Goal: Navigation & Orientation: Find specific page/section

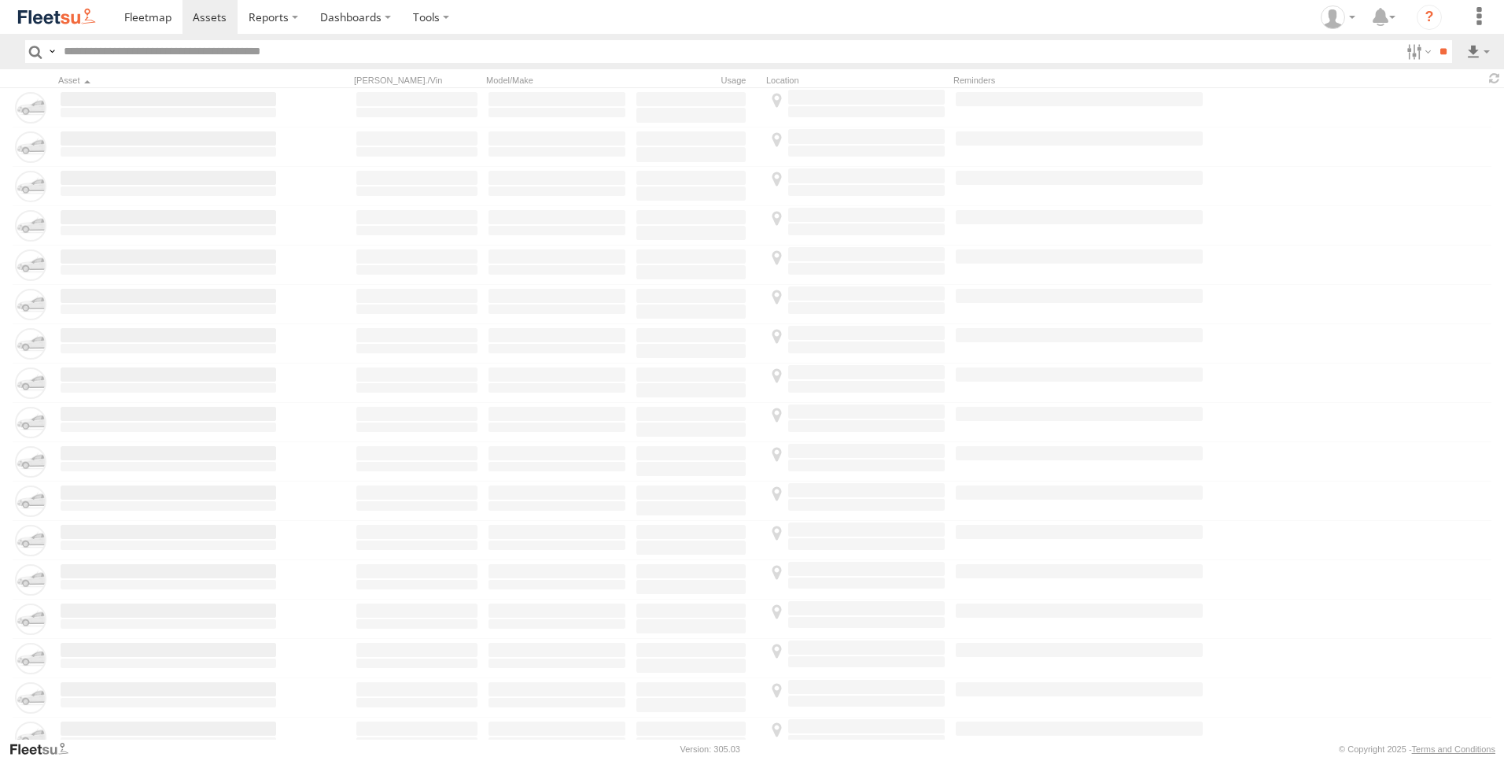
type input "*****"
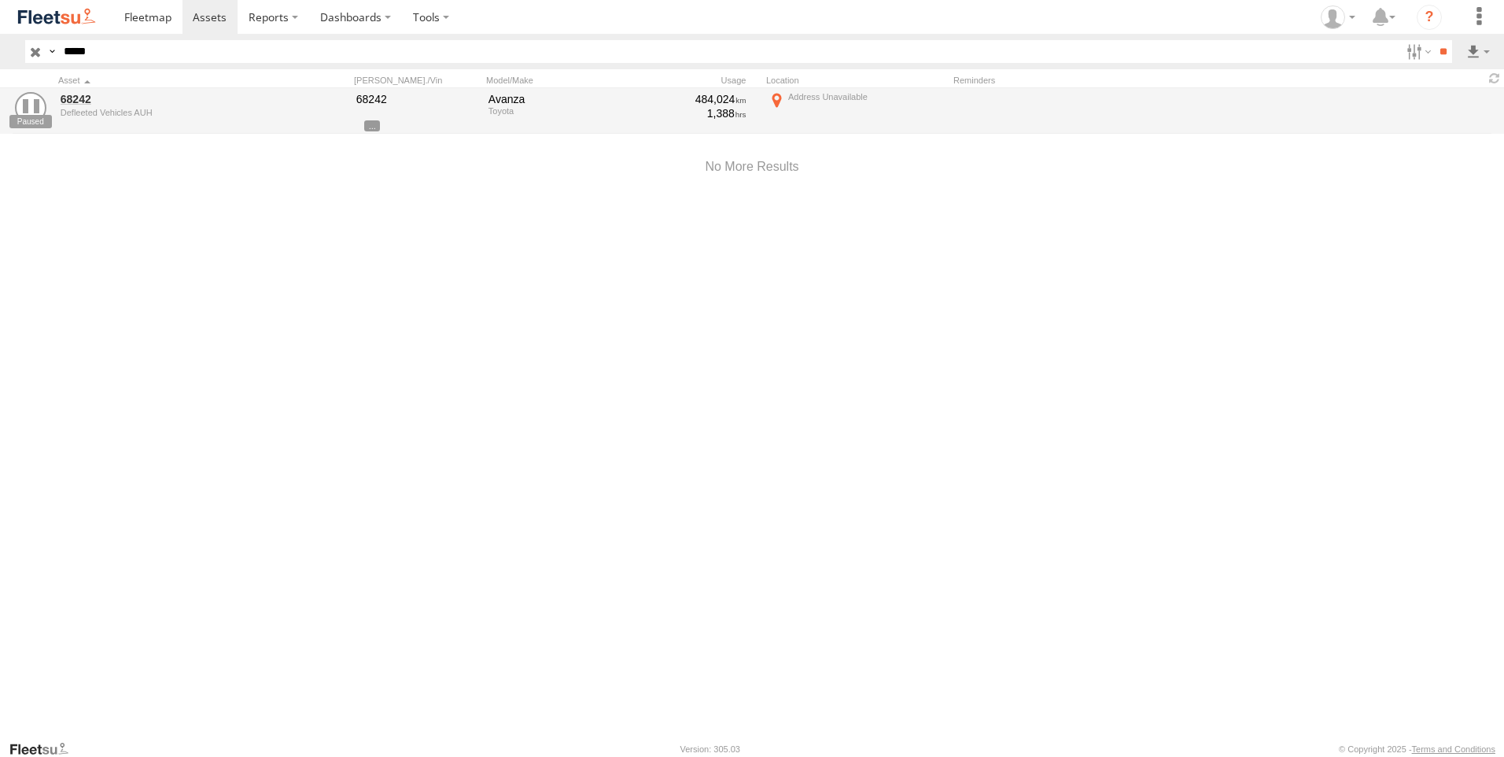
click at [34, 50] on input "button" at bounding box center [35, 51] width 20 height 23
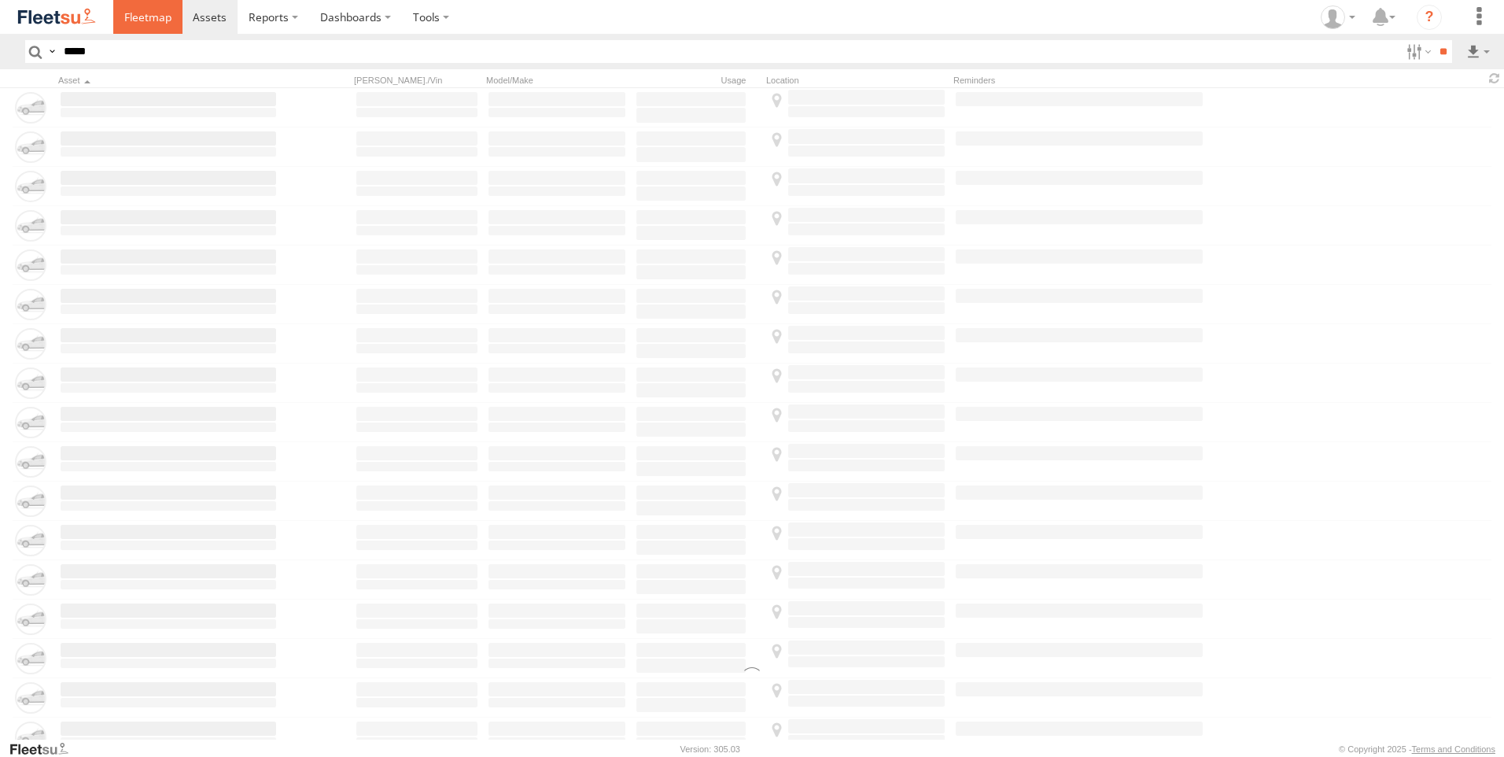
click at [116, 23] on link at bounding box center [147, 17] width 69 height 34
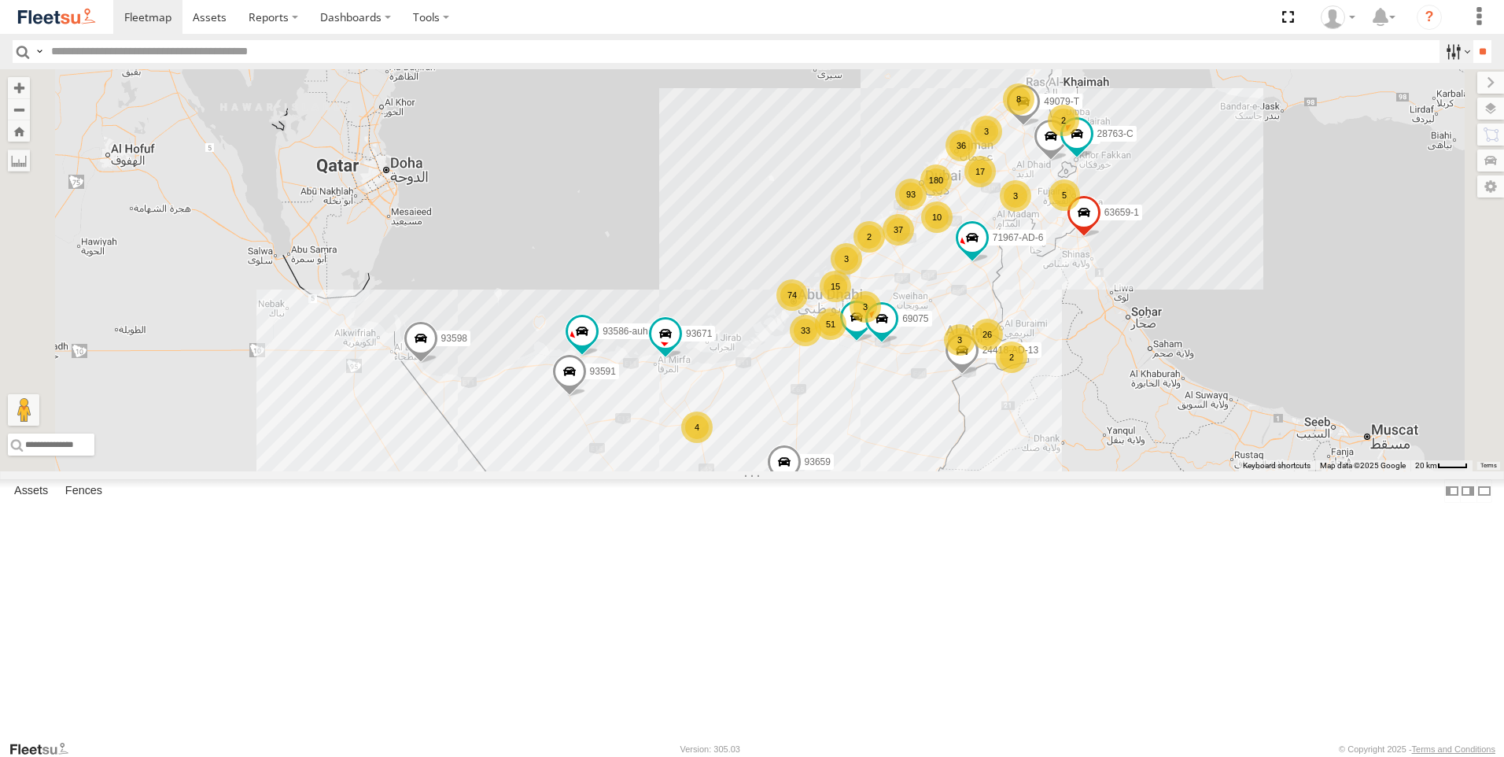
click at [1449, 61] on label at bounding box center [1456, 51] width 34 height 23
click at [0, 0] on span "AUH" at bounding box center [0, 0] width 0 height 0
click at [1477, 53] on input "**" at bounding box center [1482, 51] width 18 height 23
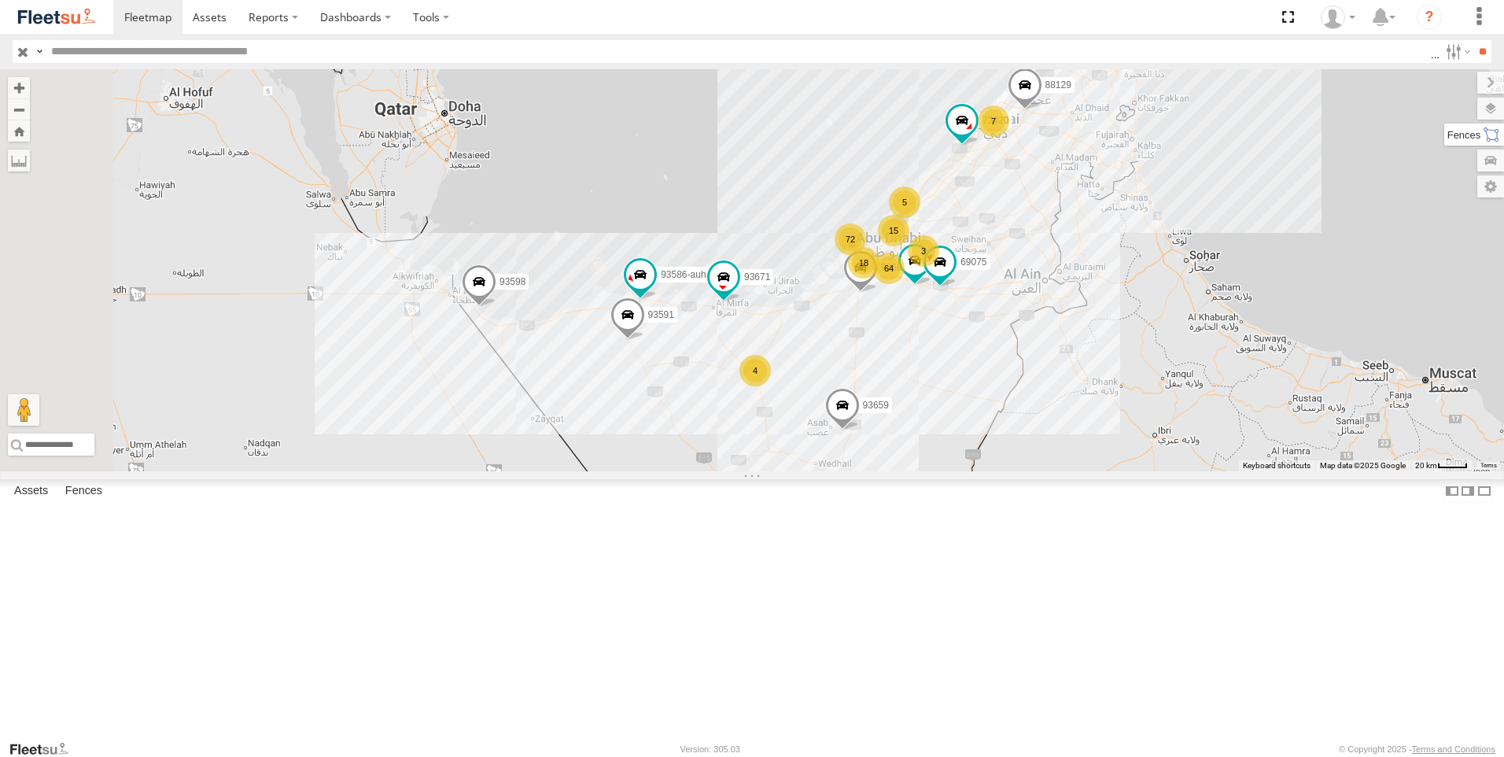
click at [1493, 134] on label at bounding box center [1474, 134] width 60 height 22
click at [1446, 109] on label at bounding box center [1474, 109] width 57 height 22
click at [0, 0] on label at bounding box center [0, 0] width 0 height 0
click at [0, 0] on span "Fences" at bounding box center [0, 0] width 0 height 0
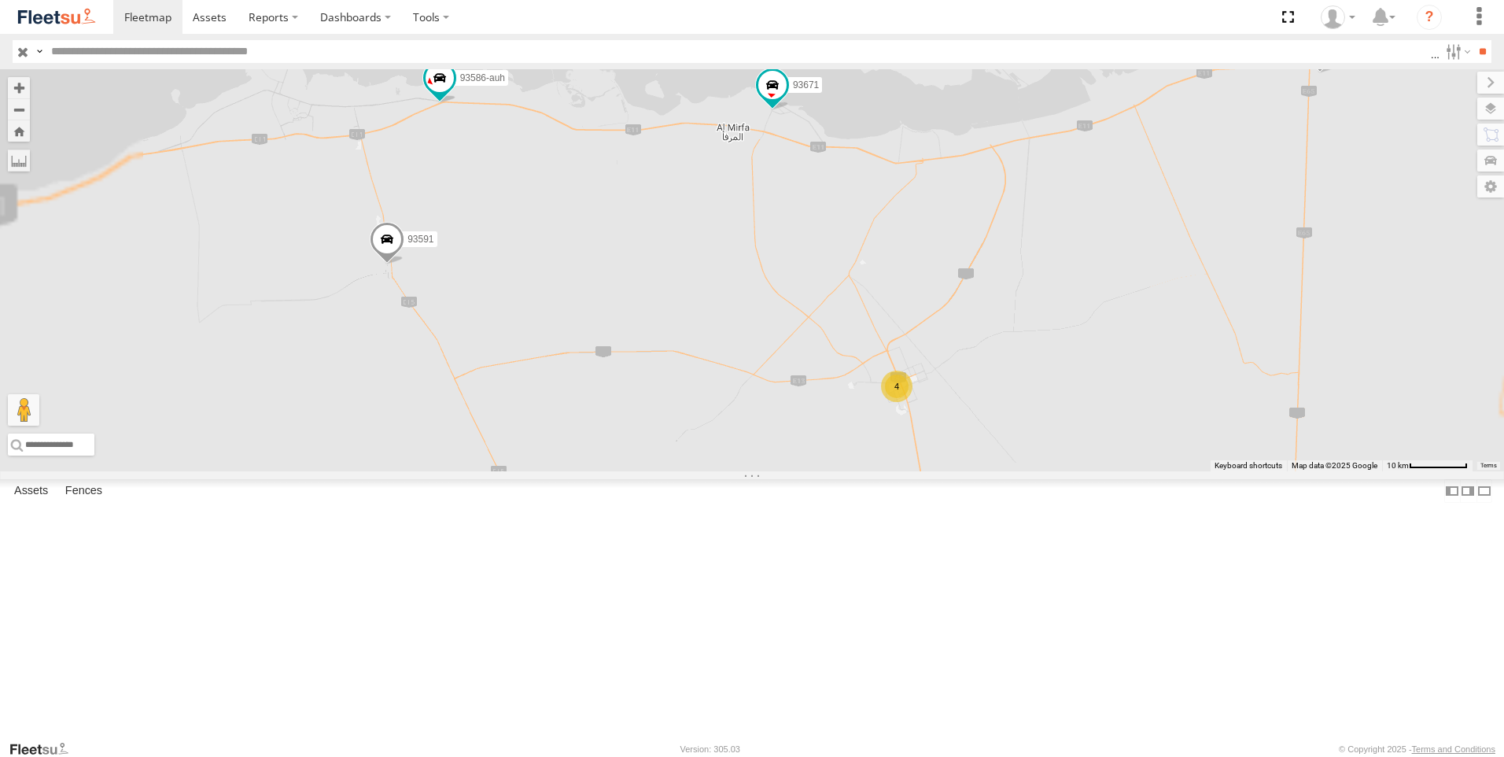
drag, startPoint x: 790, startPoint y: 458, endPoint x: 907, endPoint y: 472, distance: 117.3
click at [907, 471] on div "93598 93659 93664 88129 93586-auh 93671 73420 93603 69075 93591 4 3" at bounding box center [752, 270] width 1504 height 402
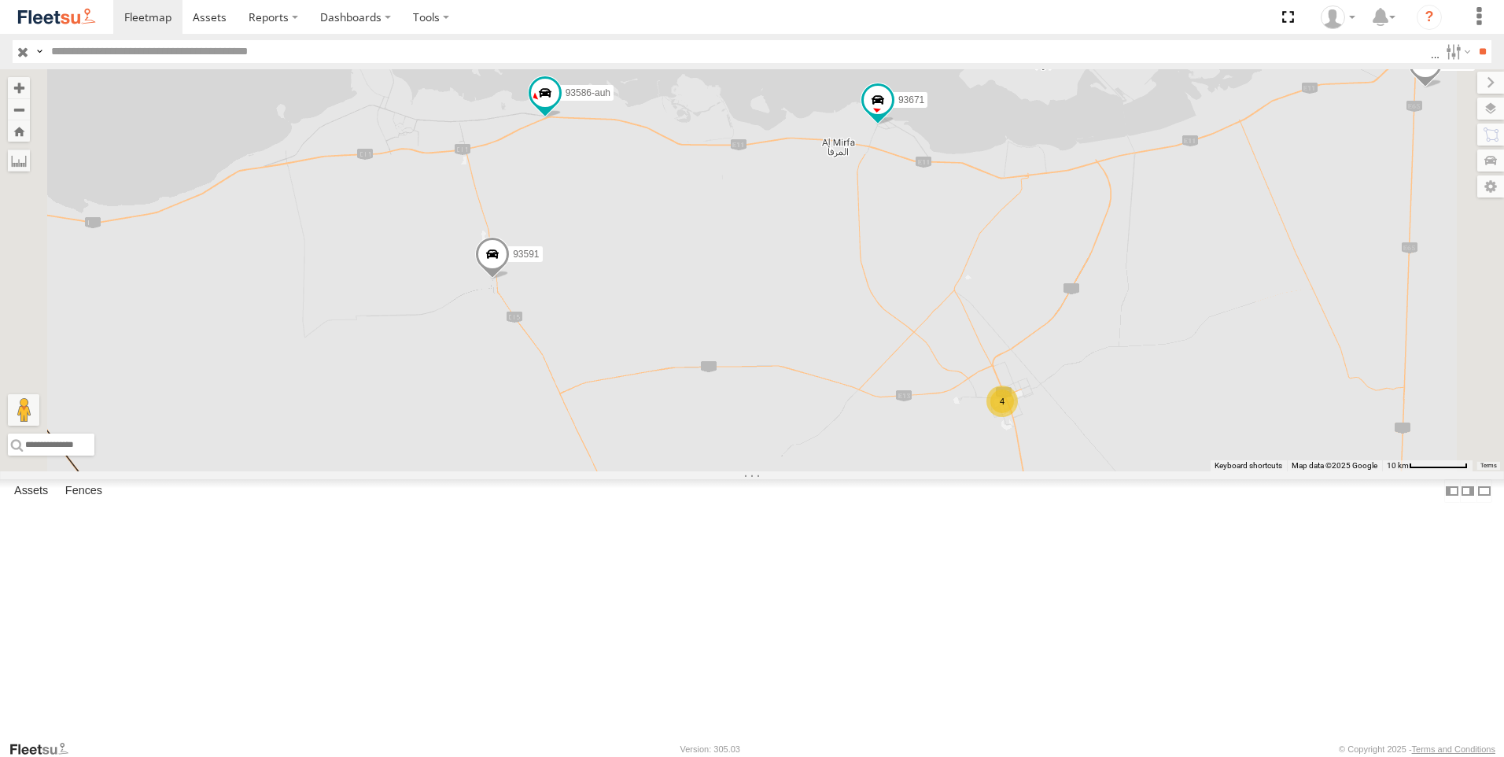
click at [510, 279] on span at bounding box center [492, 258] width 35 height 42
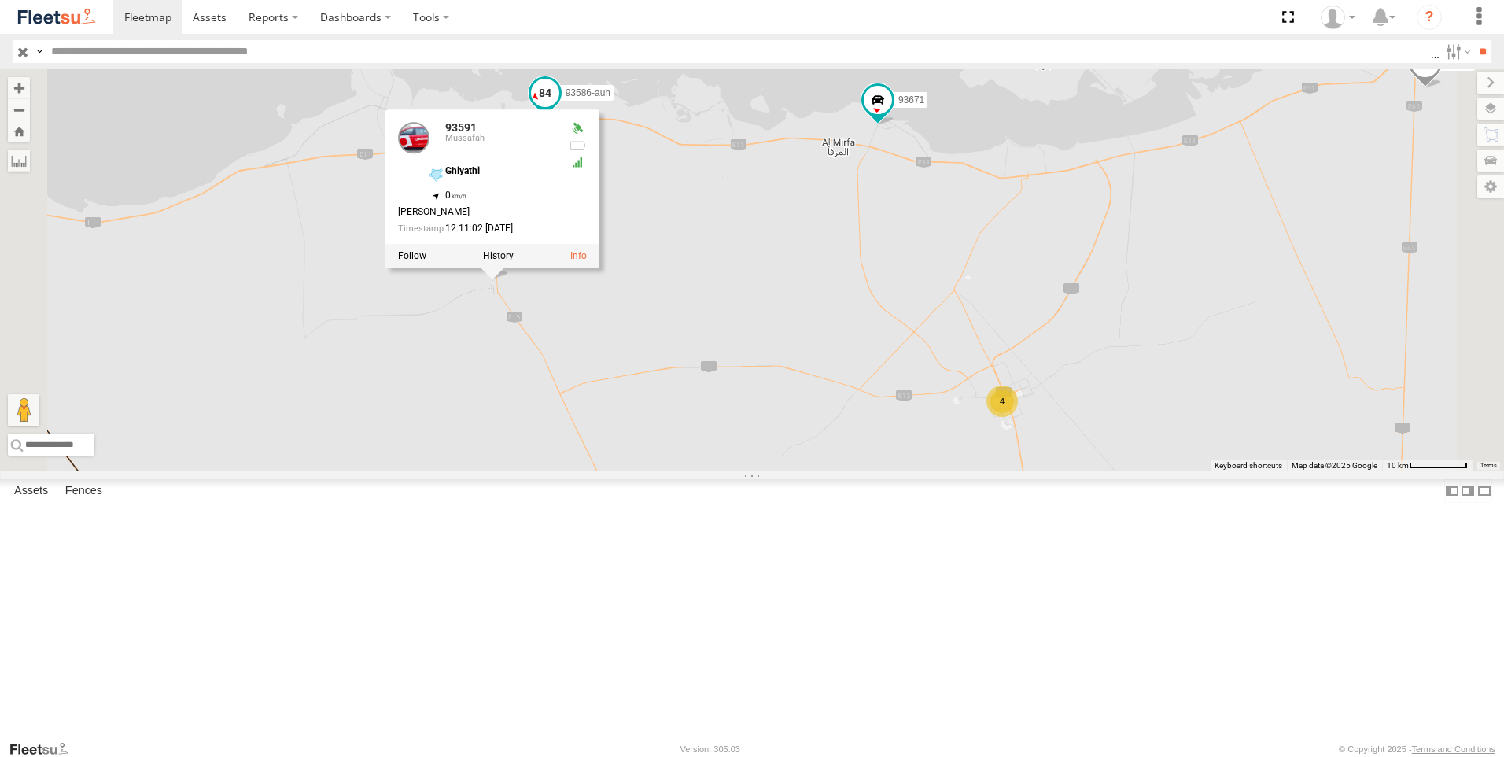
click at [559, 107] on span at bounding box center [545, 93] width 28 height 28
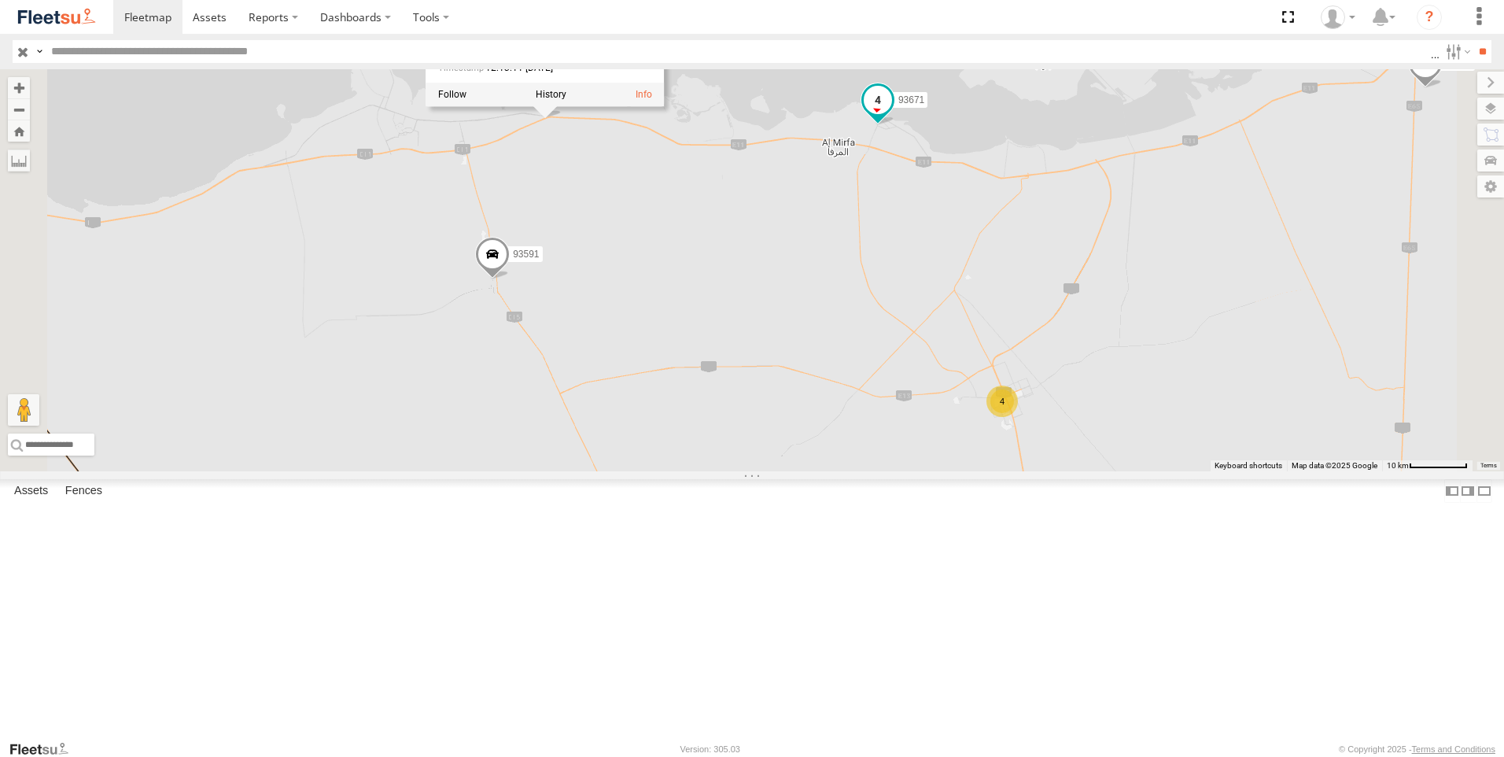
click at [892, 114] on span at bounding box center [878, 100] width 28 height 28
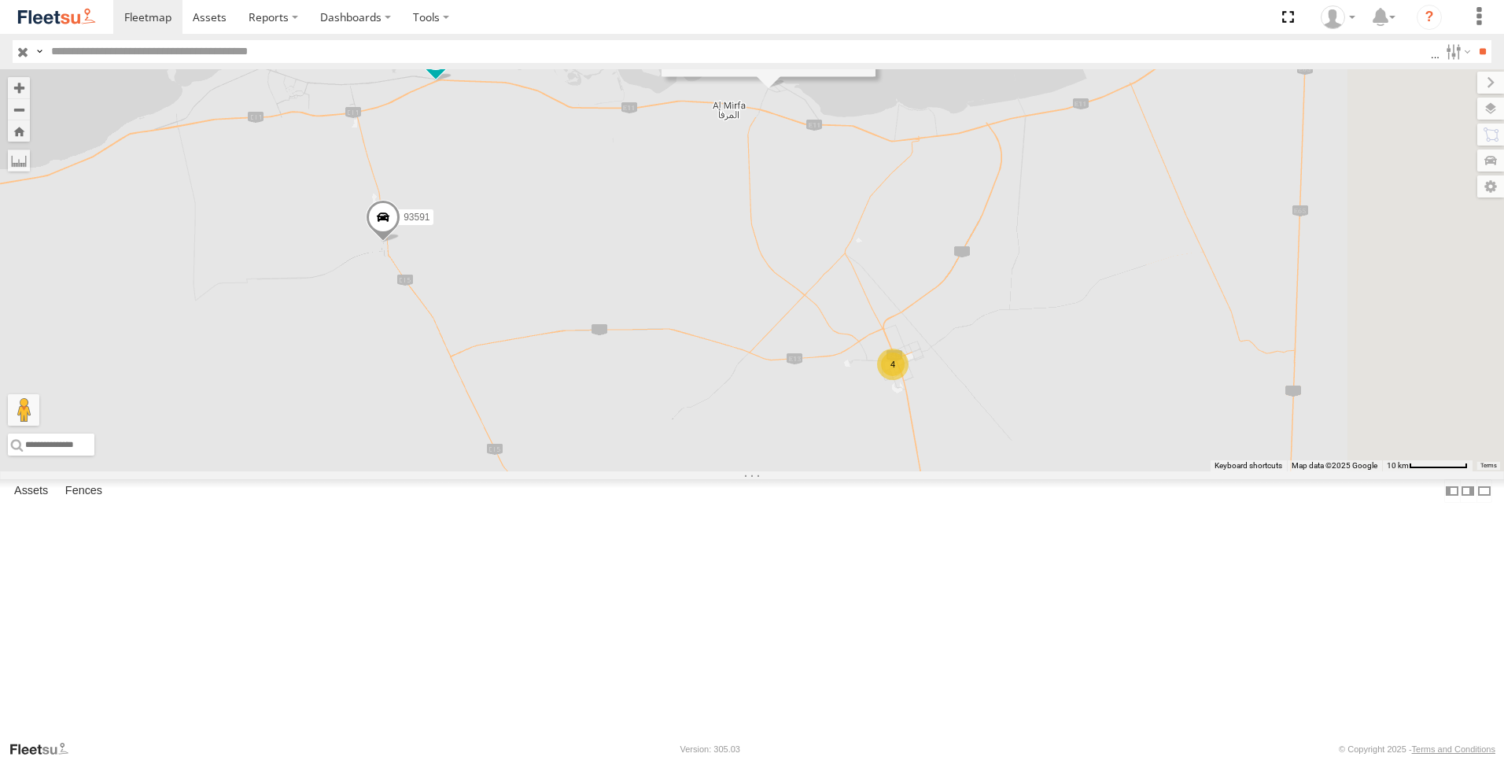
drag, startPoint x: 1011, startPoint y: 359, endPoint x: 893, endPoint y: 313, distance: 126.5
click at [893, 313] on div "93598 93659 93664 88129 93586-auh 93671 73420 93603 69075 93591 4 3 93671 Mussa…" at bounding box center [752, 270] width 1504 height 402
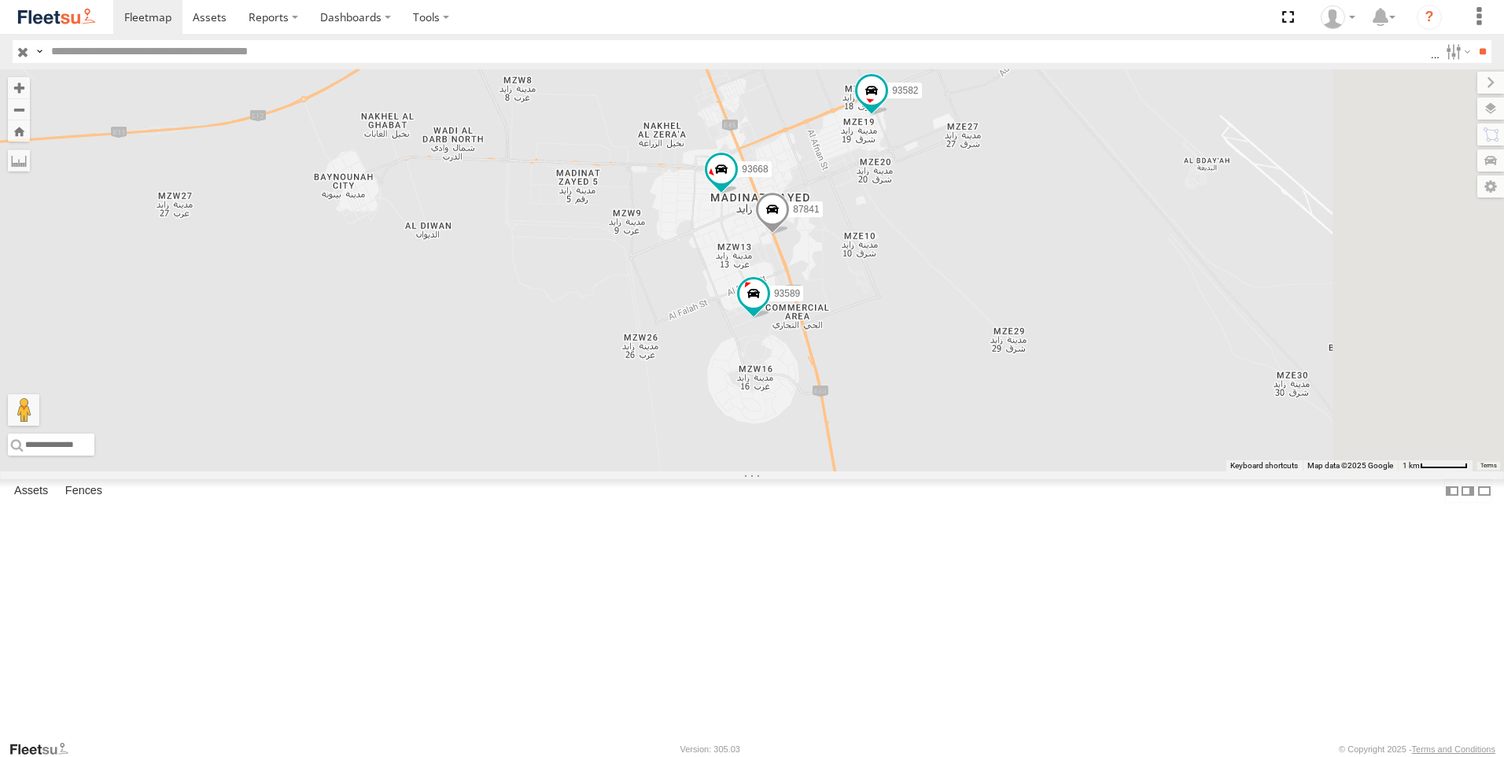
drag, startPoint x: 1056, startPoint y: 465, endPoint x: 765, endPoint y: 326, distance: 321.6
click at [765, 326] on div "93598 93659 93664 88129 93586-auh 93671 73420 93603 69075 93591 93671 Mussafah …" at bounding box center [752, 270] width 1504 height 402
click at [735, 183] on span at bounding box center [721, 169] width 28 height 28
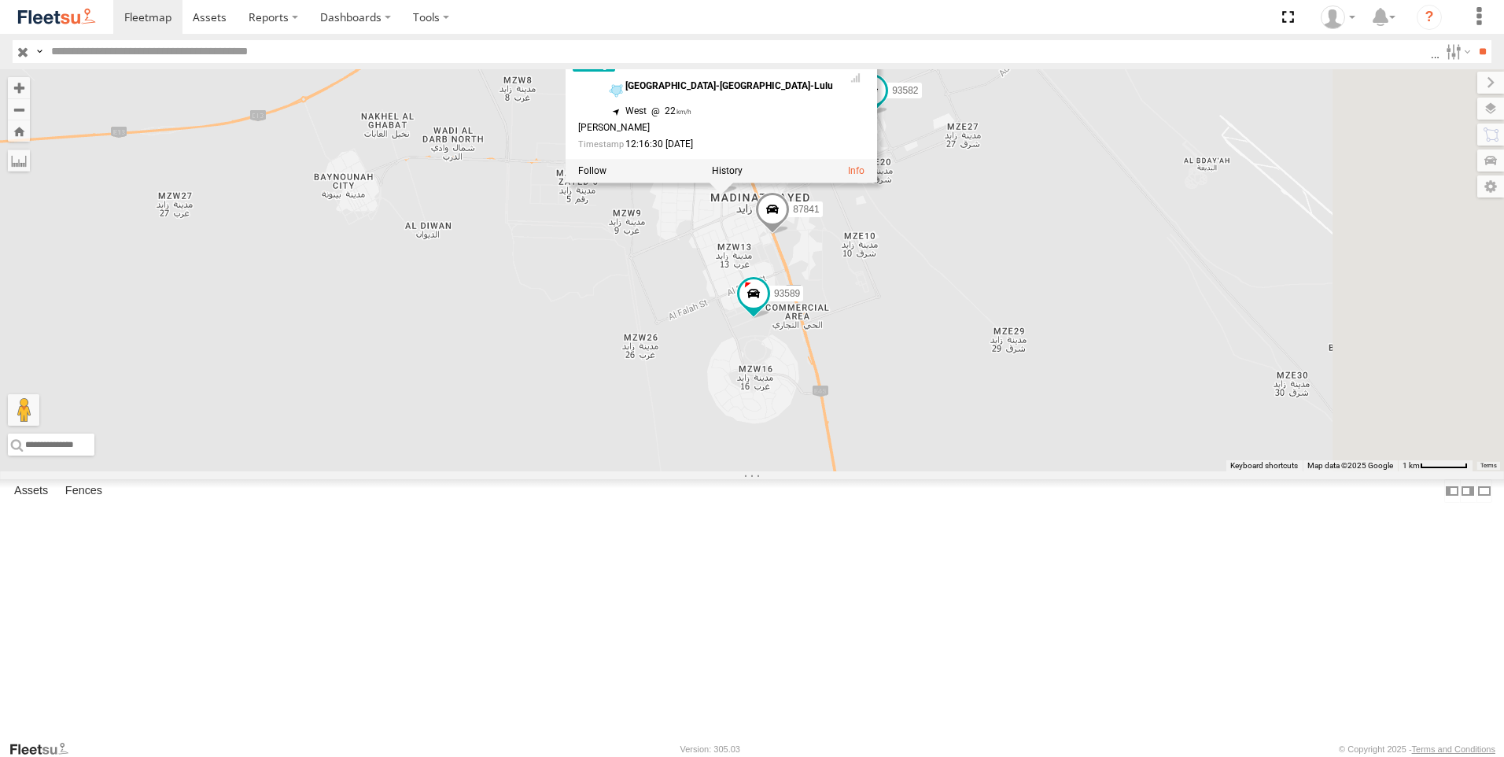
click at [790, 234] on span at bounding box center [772, 213] width 35 height 42
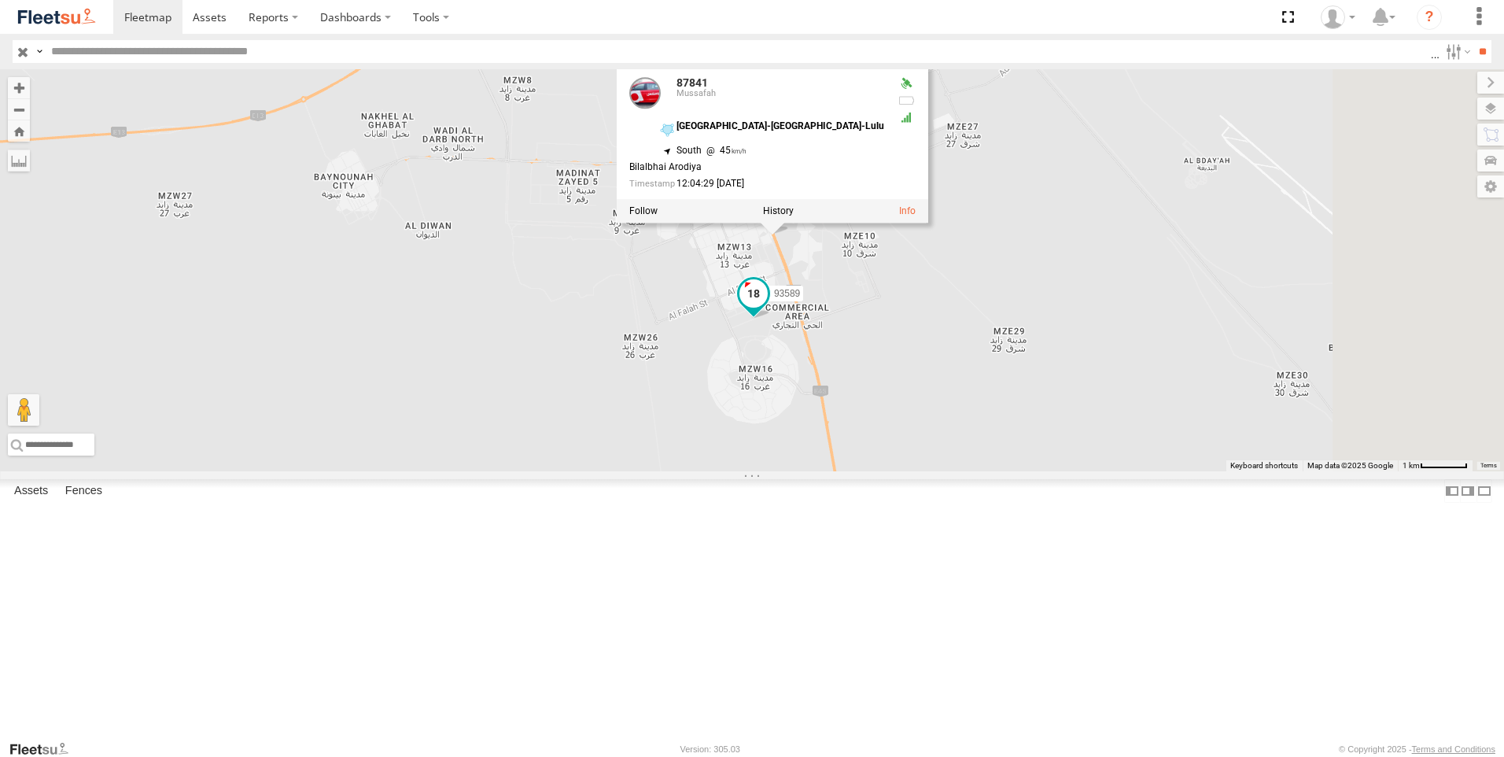
click at [768, 308] on span at bounding box center [753, 293] width 28 height 28
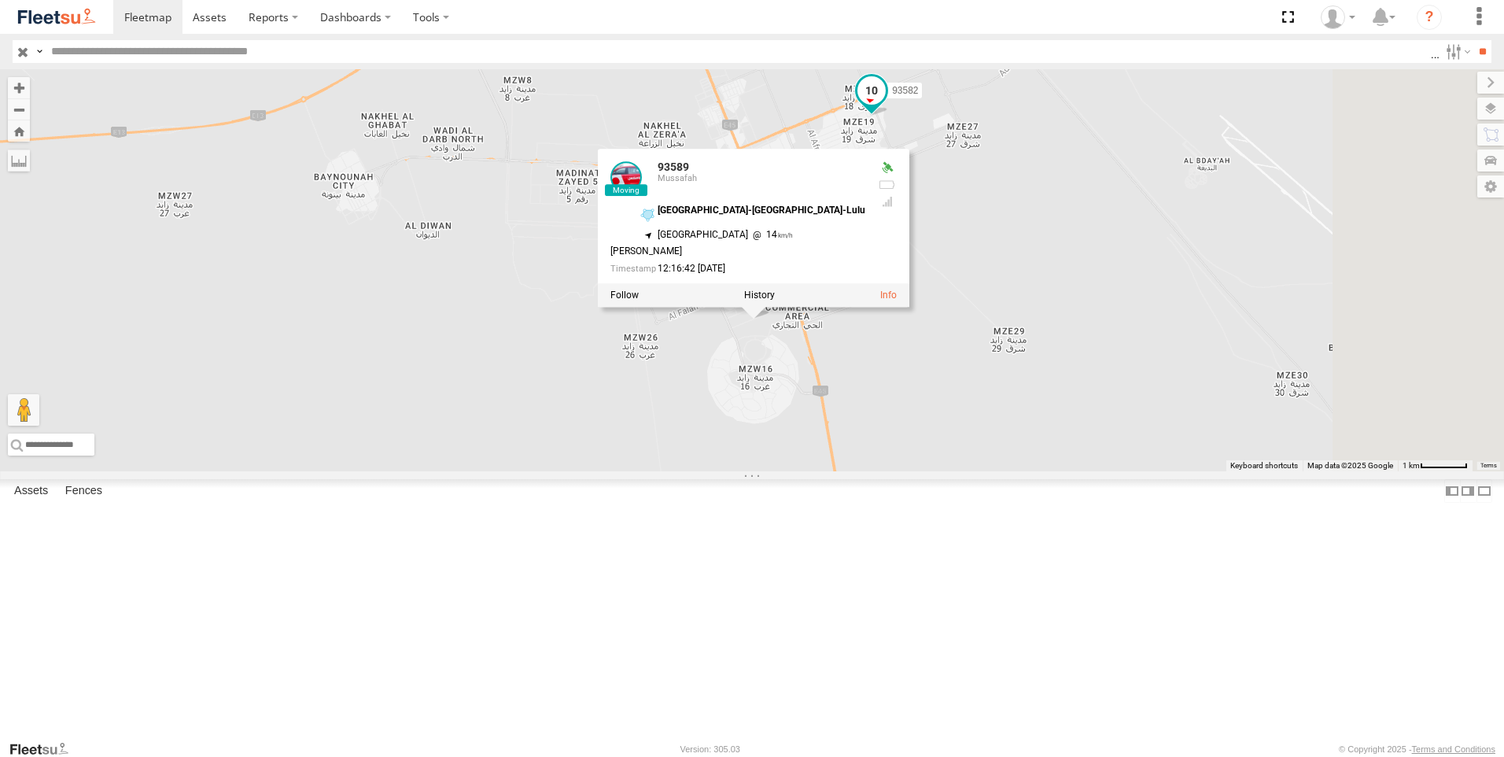
click at [886, 105] on span at bounding box center [871, 90] width 28 height 28
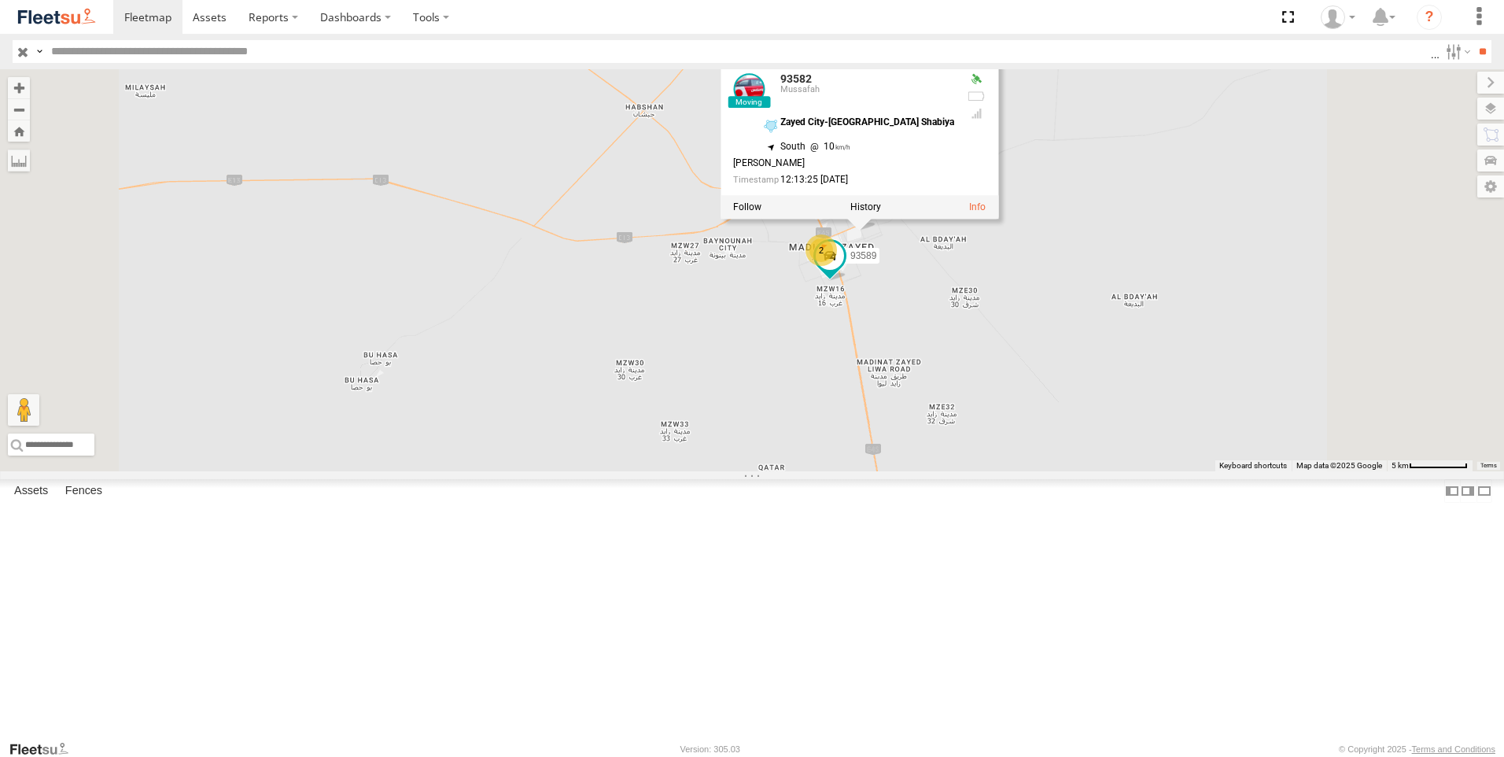
click at [643, 471] on div "93598 93659 93664 88129 93586-auh 93671 73420 93603 69075 93591 93582 93589 935…" at bounding box center [752, 270] width 1504 height 402
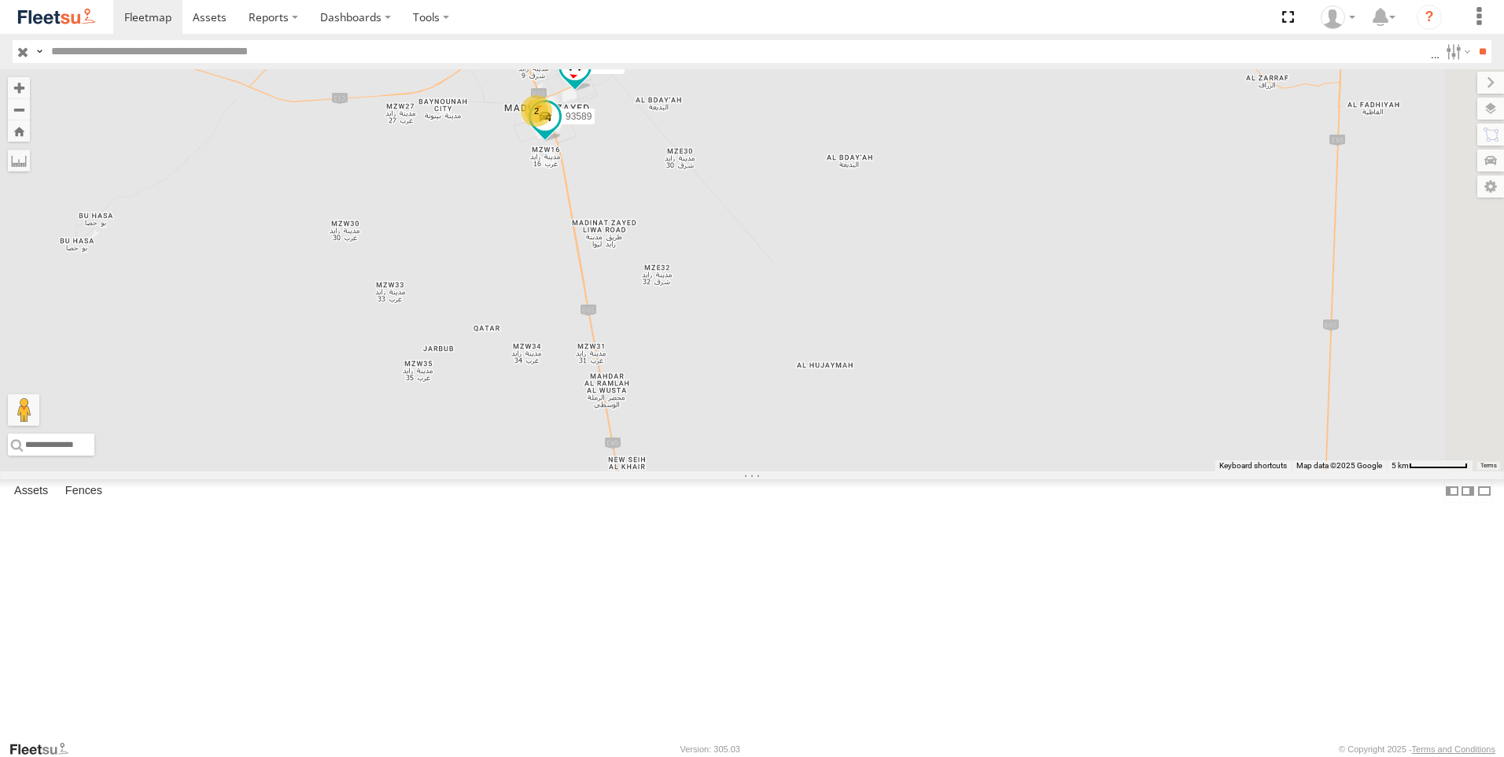
drag, startPoint x: 838, startPoint y: 418, endPoint x: 610, endPoint y: 315, distance: 249.2
click at [610, 315] on div "93598 93659 93664 88129 93586-auh 93671 73420 93603 69075 93591 93582 93589 2" at bounding box center [752, 270] width 1504 height 402
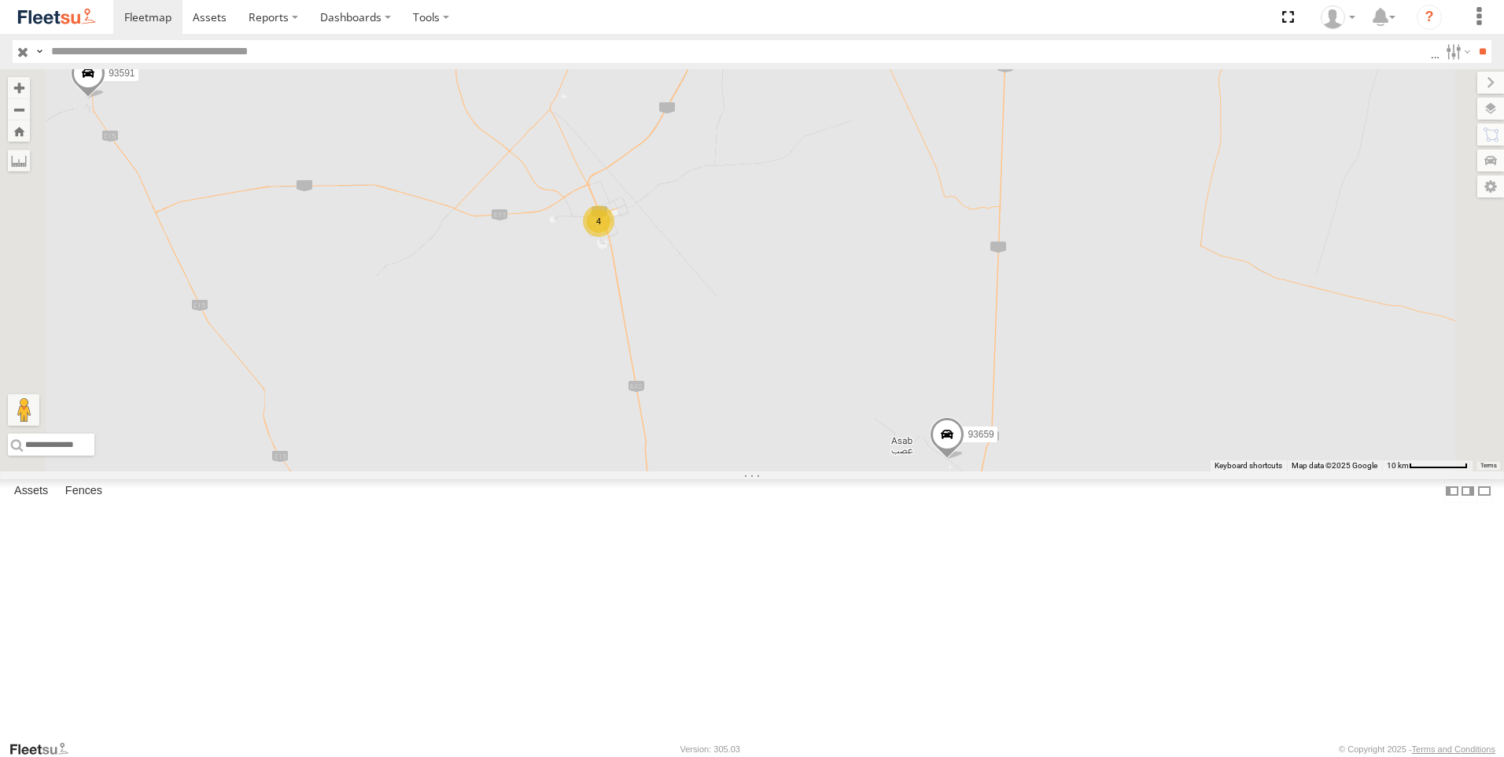
click at [964, 459] on span at bounding box center [947, 438] width 35 height 42
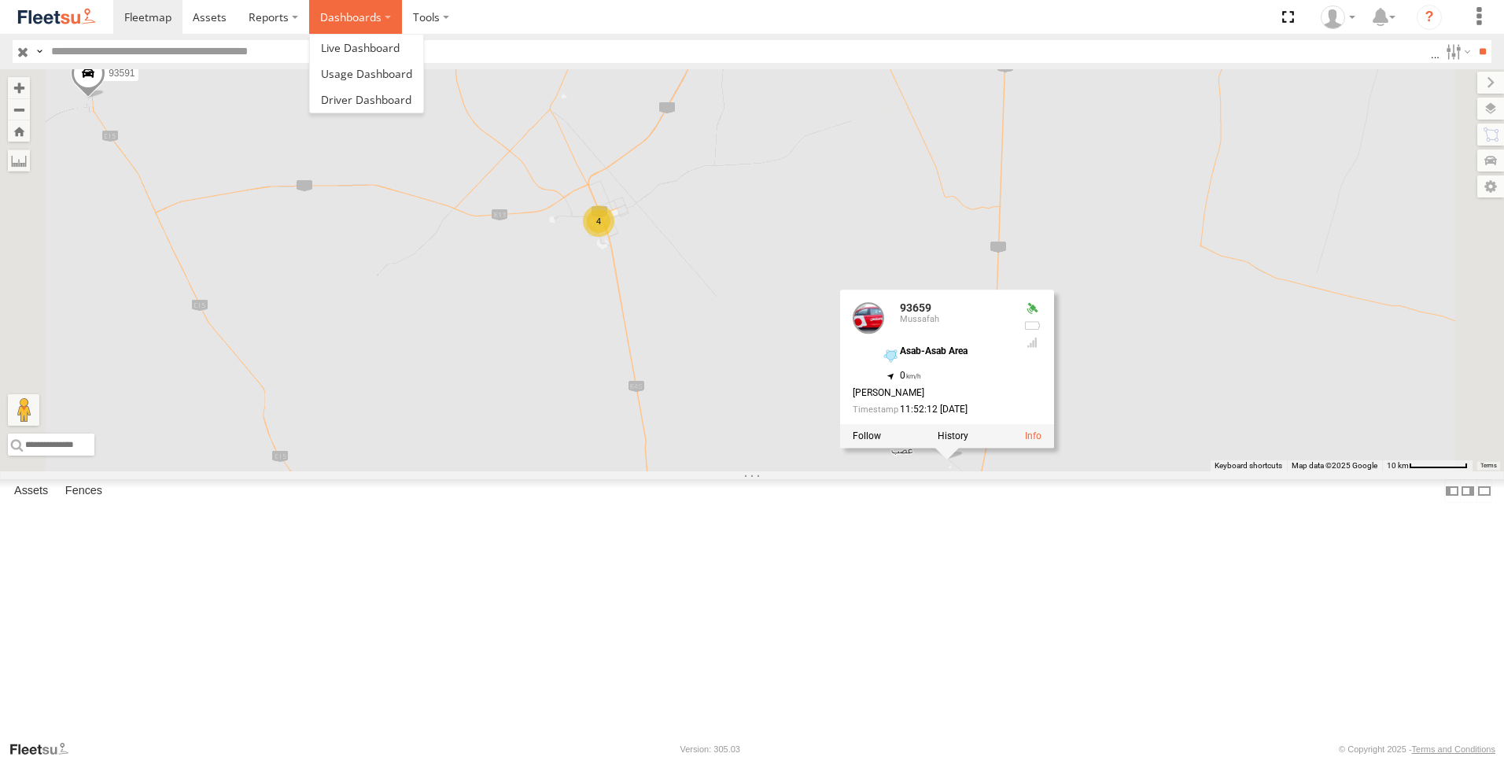
click at [389, 18] on label "Dashboards" at bounding box center [355, 17] width 93 height 34
click at [927, 354] on div "93598 93659 93664 88129 93586-auh 93671 73420 93603 69075 93591 4 93659 [PERSON…" at bounding box center [752, 270] width 1504 height 402
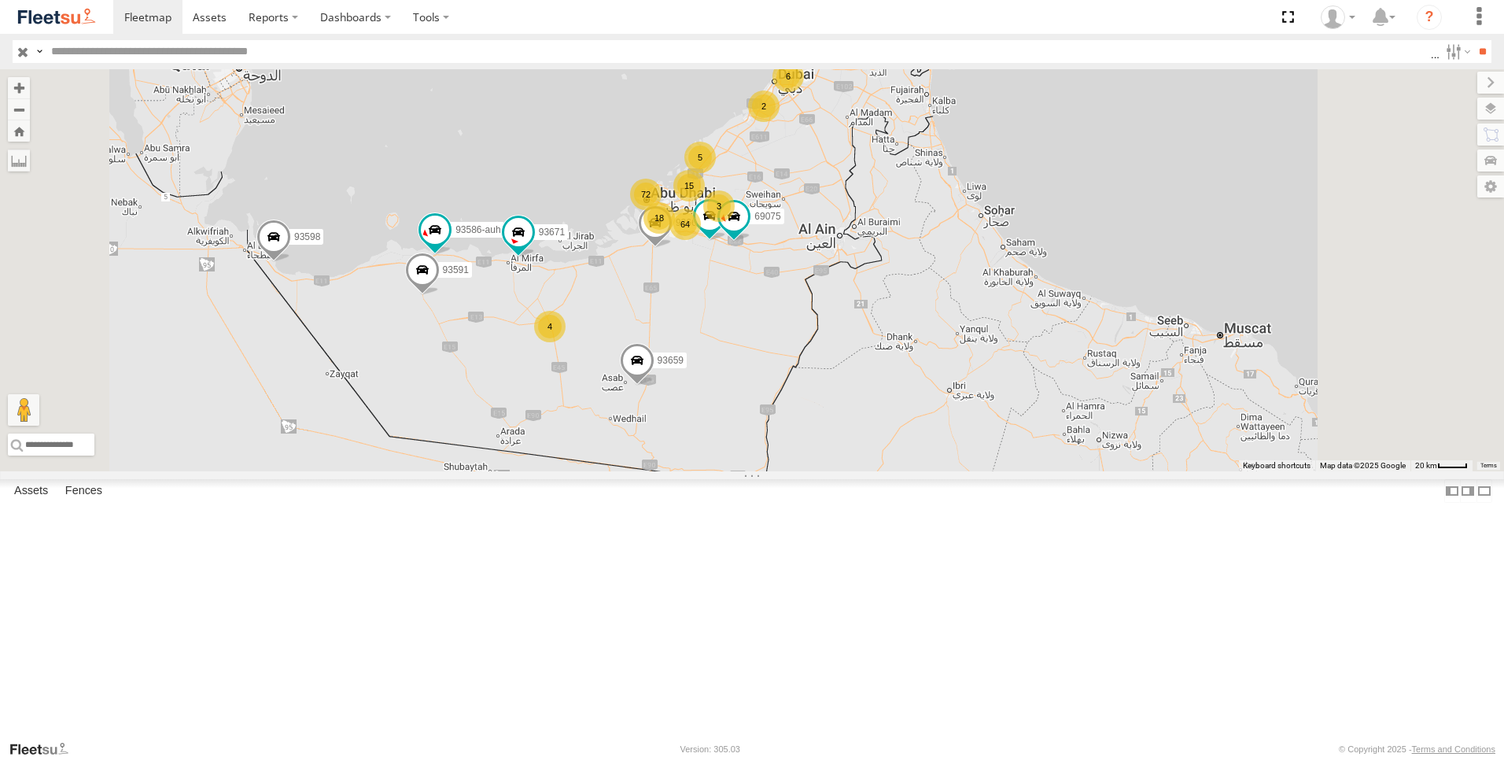
drag, startPoint x: 876, startPoint y: 399, endPoint x: 843, endPoint y: 464, distance: 73.2
click at [843, 464] on div "93598 93659 93664 88129 93586-auh 93671 93603 69075 93591 64 72 6 2 4 3 15 5 18" at bounding box center [752, 270] width 1504 height 402
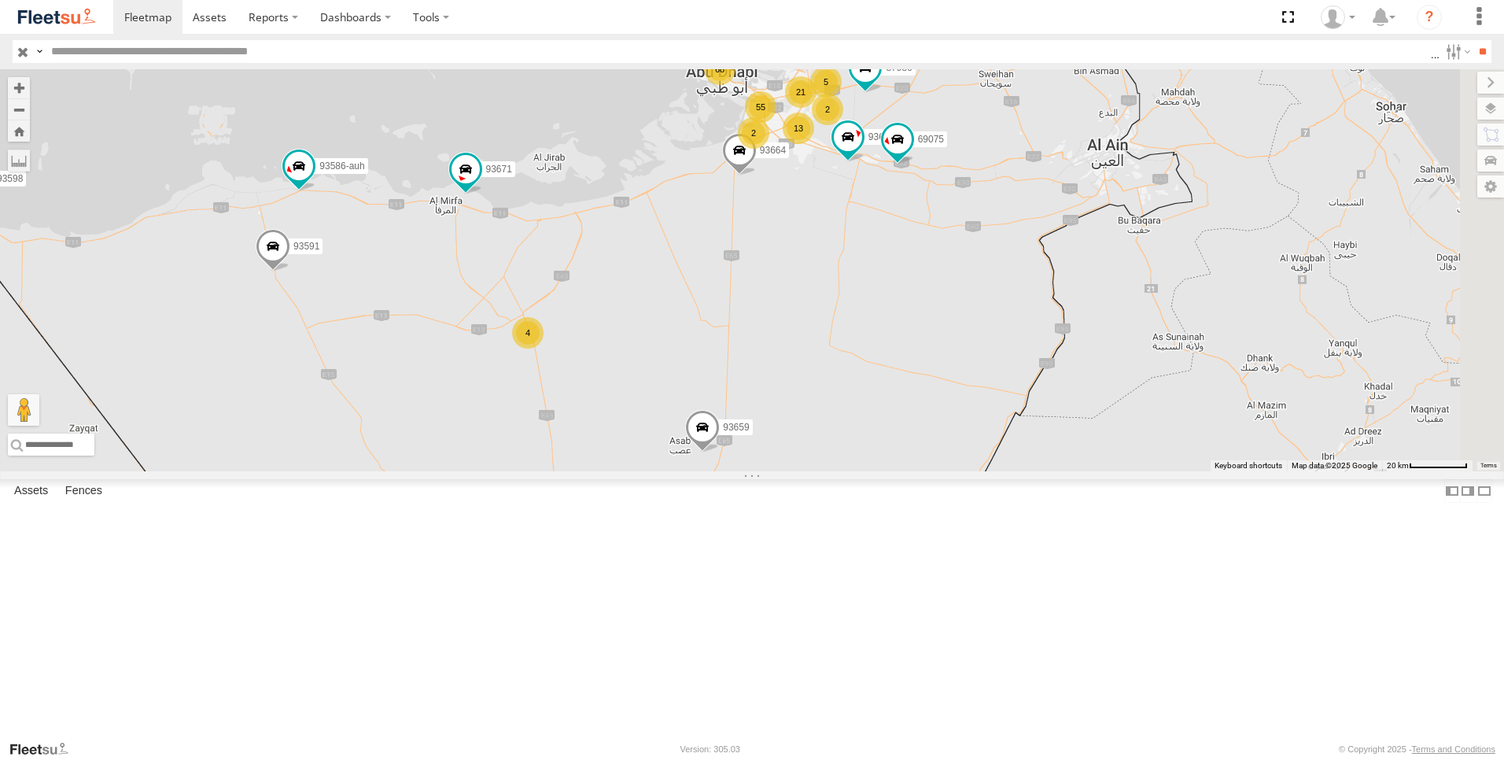
drag, startPoint x: 918, startPoint y: 407, endPoint x: 1019, endPoint y: 409, distance: 100.7
click at [1019, 409] on div "93598 93659 93664 88129 93586-auh 93671 93603 69075 93591 13 68 55 5 4 21 87986…" at bounding box center [752, 270] width 1504 height 402
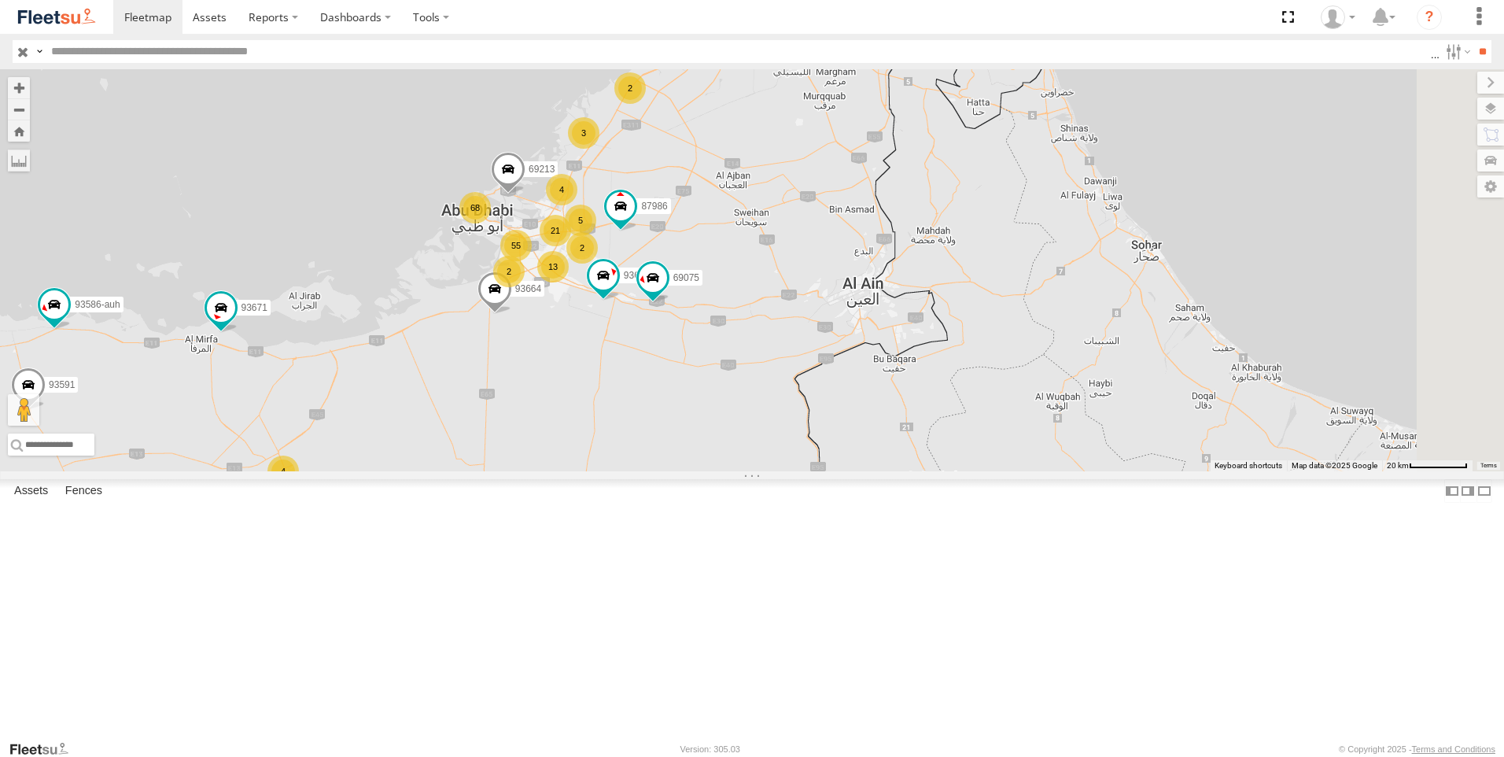
drag, startPoint x: 1078, startPoint y: 396, endPoint x: 829, endPoint y: 543, distance: 289.5
click at [829, 471] on div "93598 93659 93664 88129 93586-auh 93671 93603 69075 93591 13 68 55 5 4 21 87986…" at bounding box center [752, 270] width 1504 height 402
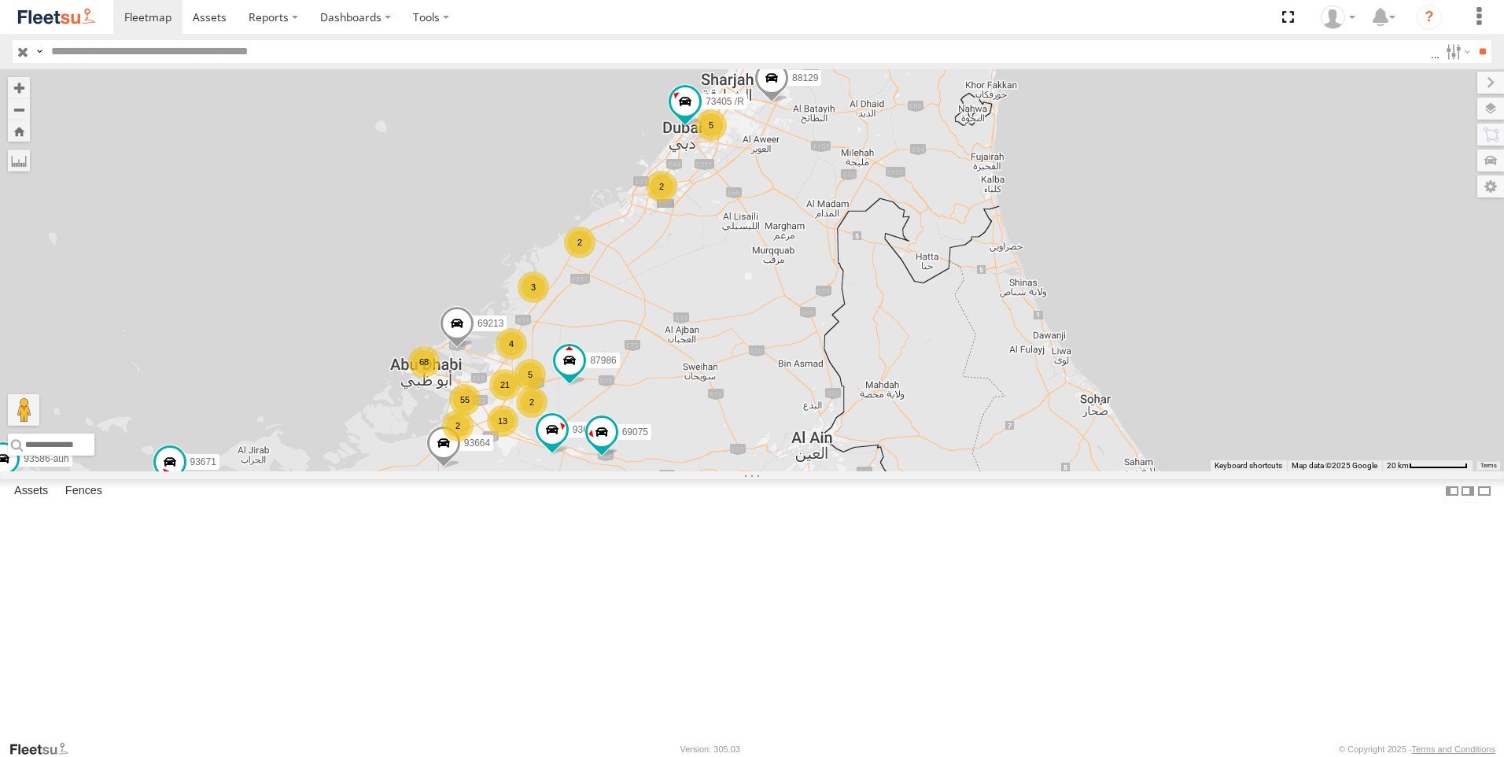
drag, startPoint x: 1096, startPoint y: 478, endPoint x: 1119, endPoint y: 580, distance: 104.8
click at [1119, 471] on div "93598 93659 93664 88129 93586-auh 93671 93603 69075 93591 13 68 55 5 4 21 87986…" at bounding box center [752, 270] width 1504 height 402
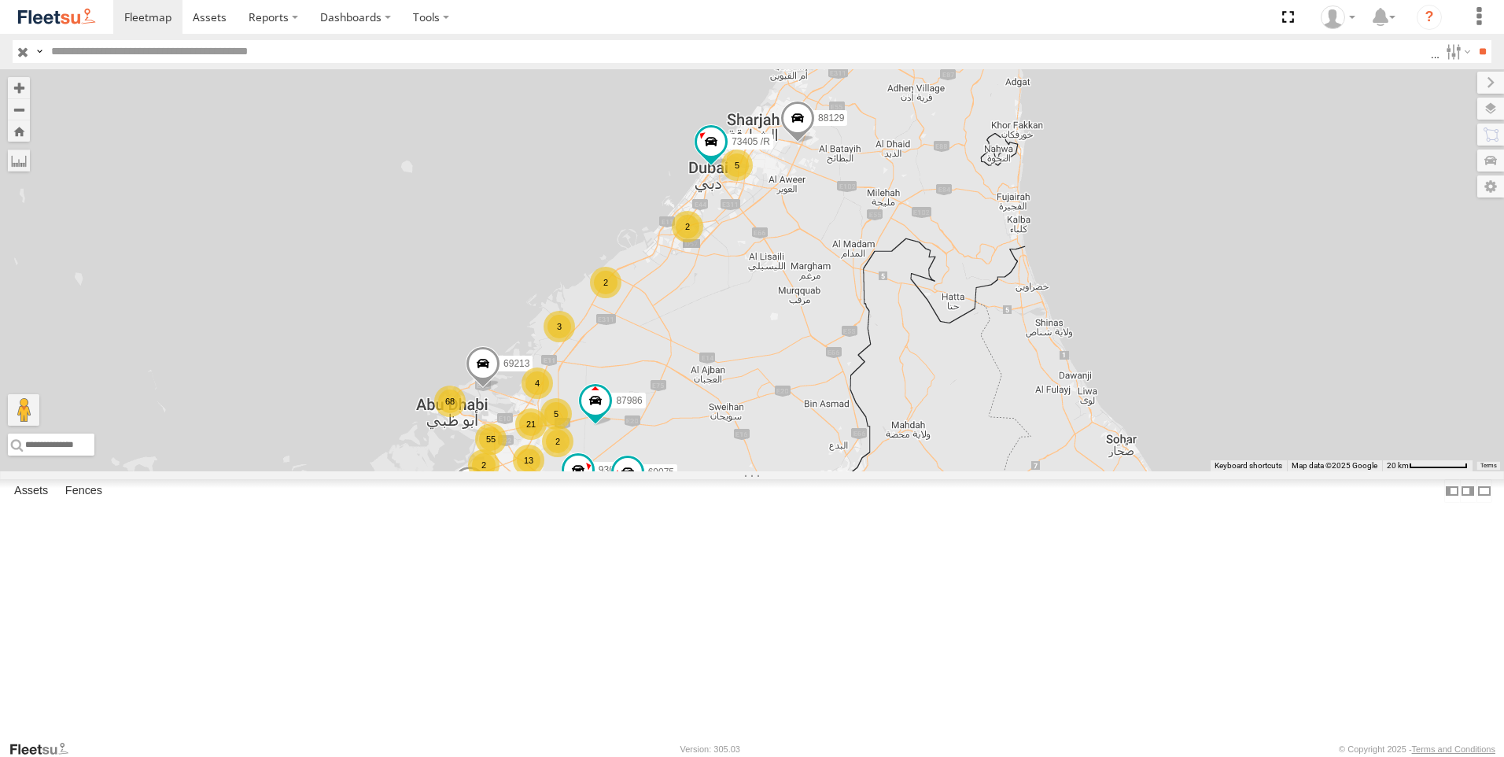
drag, startPoint x: 1055, startPoint y: 461, endPoint x: 1046, endPoint y: 499, distance: 38.7
click at [1080, 471] on div "93598 93659 93664 88129 93586-auh 93671 93603 69075 93591 13 68 55 5 4 21 87986…" at bounding box center [752, 270] width 1504 height 402
click at [129, 51] on input "text" at bounding box center [738, 51] width 1386 height 23
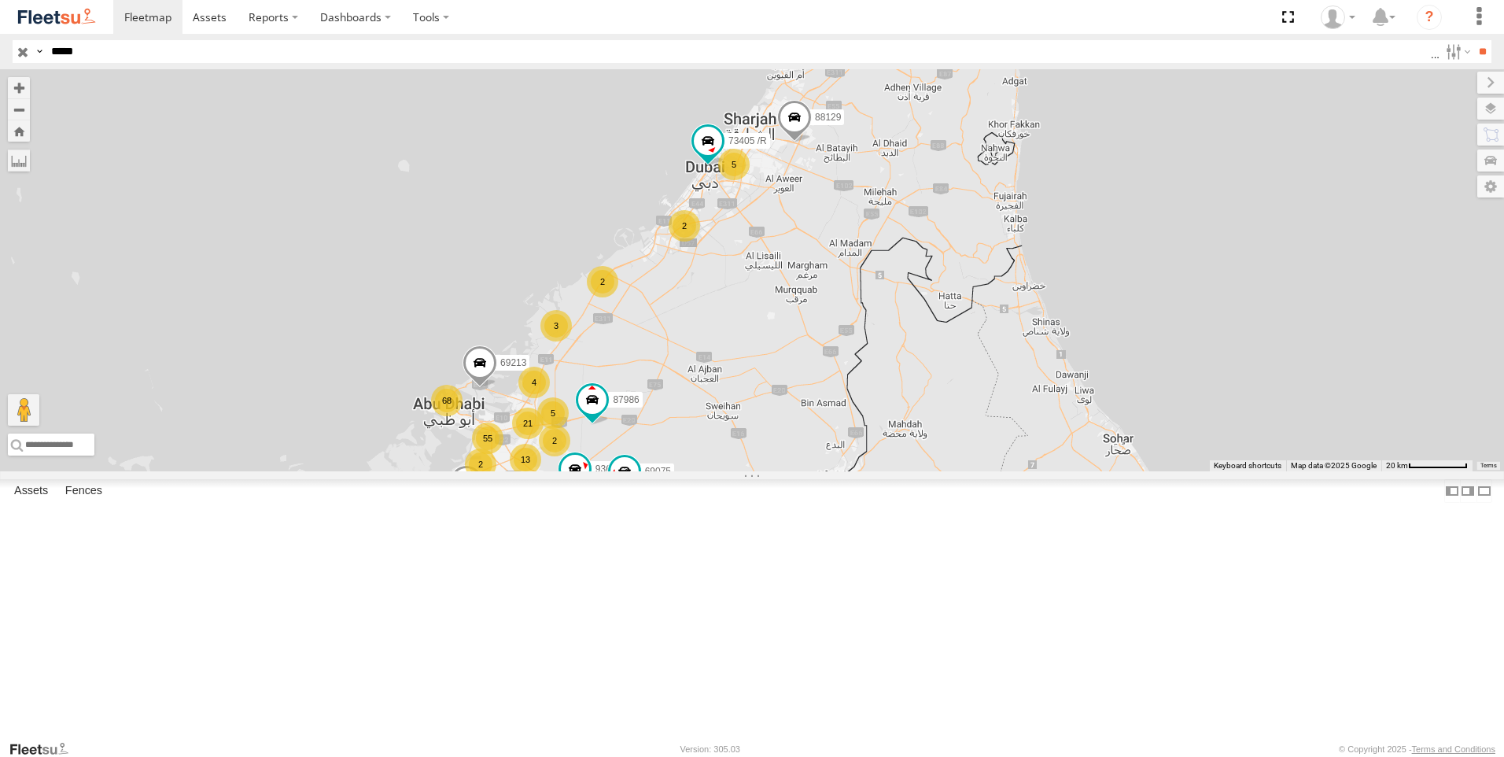
click at [1473, 40] on input "**" at bounding box center [1482, 51] width 18 height 23
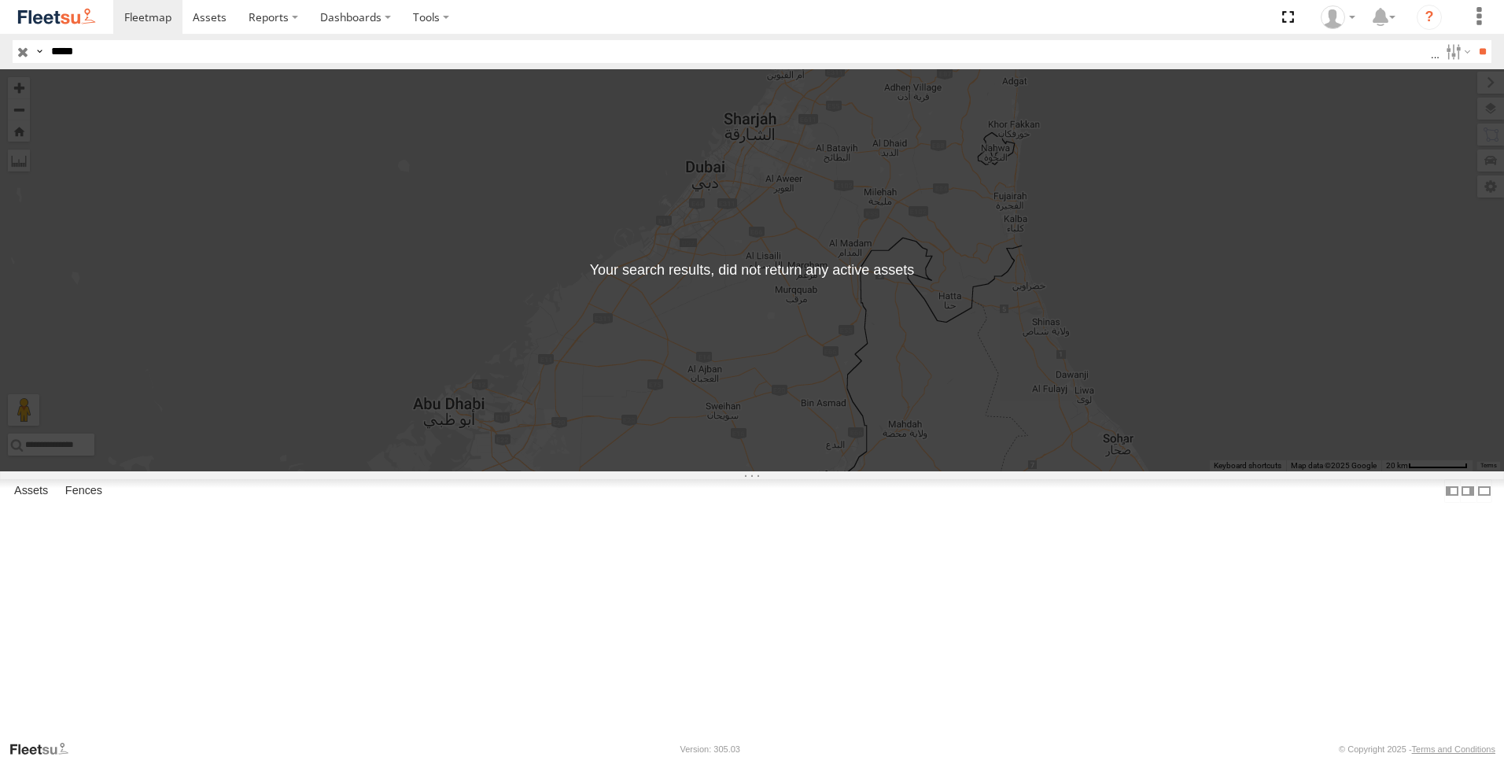
drag, startPoint x: 139, startPoint y: 57, endPoint x: -3, endPoint y: 49, distance: 142.6
click at [0, 49] on html at bounding box center [752, 378] width 1504 height 757
type input "*****"
click at [1473, 40] on input "**" at bounding box center [1482, 51] width 18 height 23
click at [25, 48] on input "button" at bounding box center [23, 51] width 20 height 23
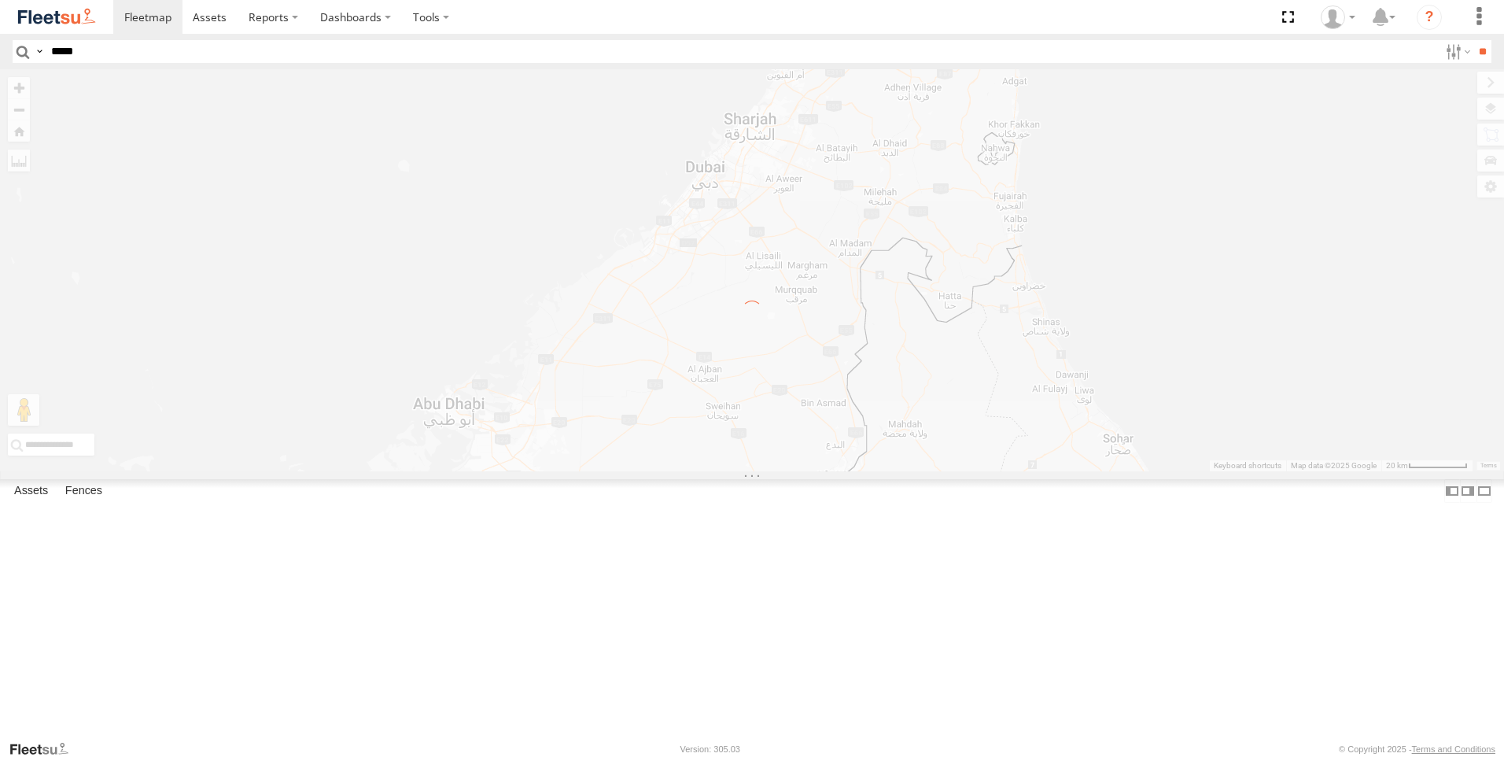
click at [99, 48] on input "*****" at bounding box center [742, 51] width 1394 height 23
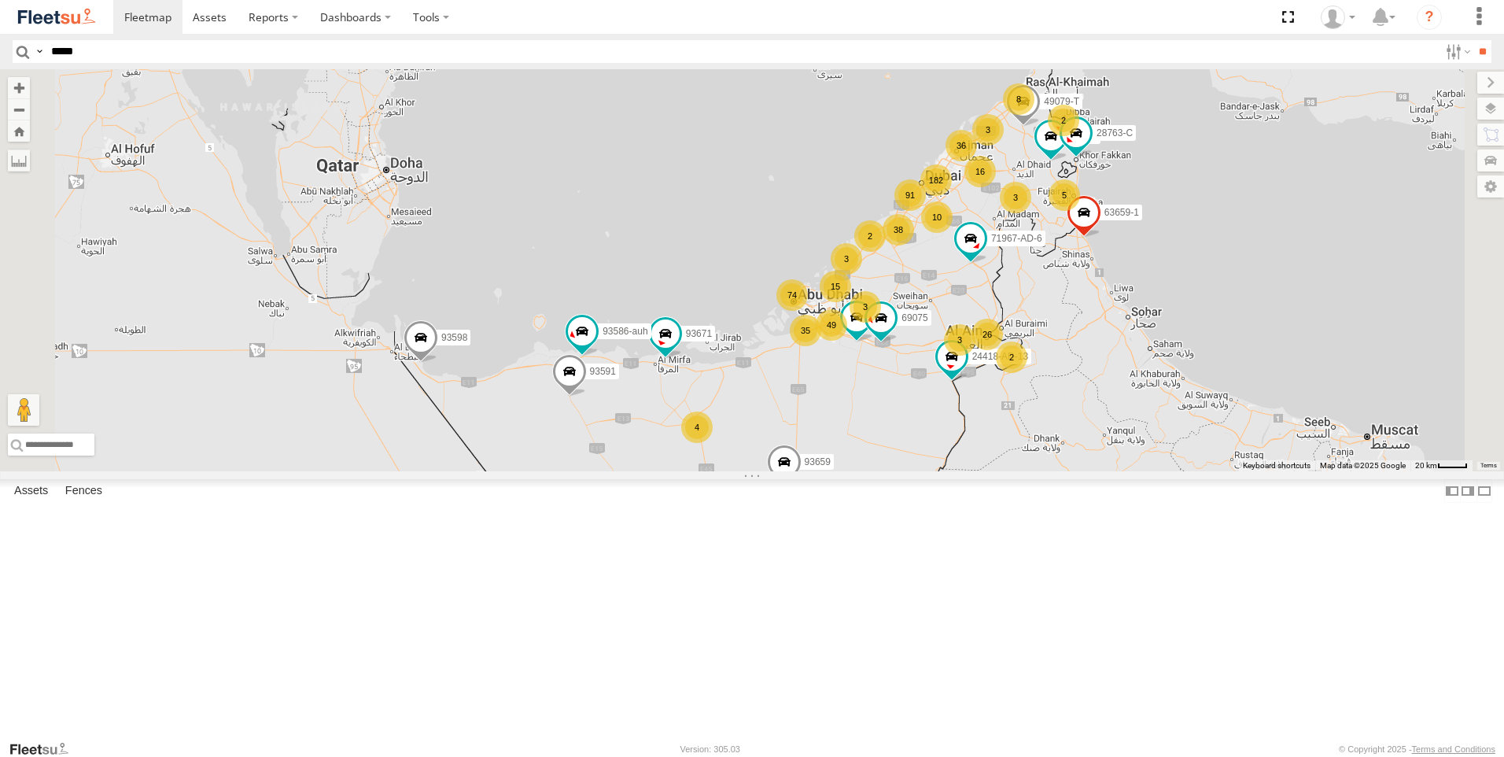
type input "*****"
click at [1473, 40] on input "**" at bounding box center [1482, 51] width 18 height 23
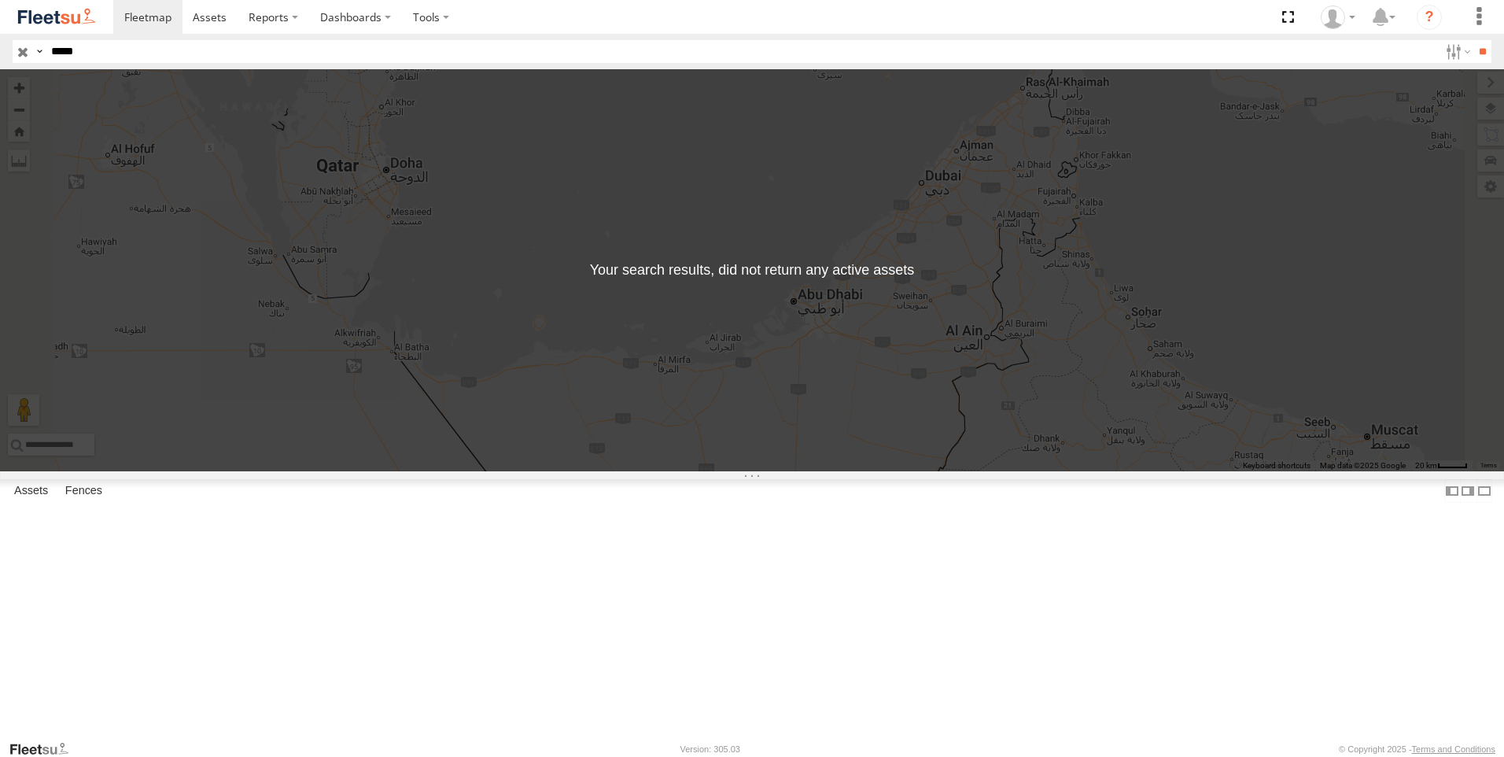
click at [16, 53] on input "button" at bounding box center [23, 51] width 20 height 23
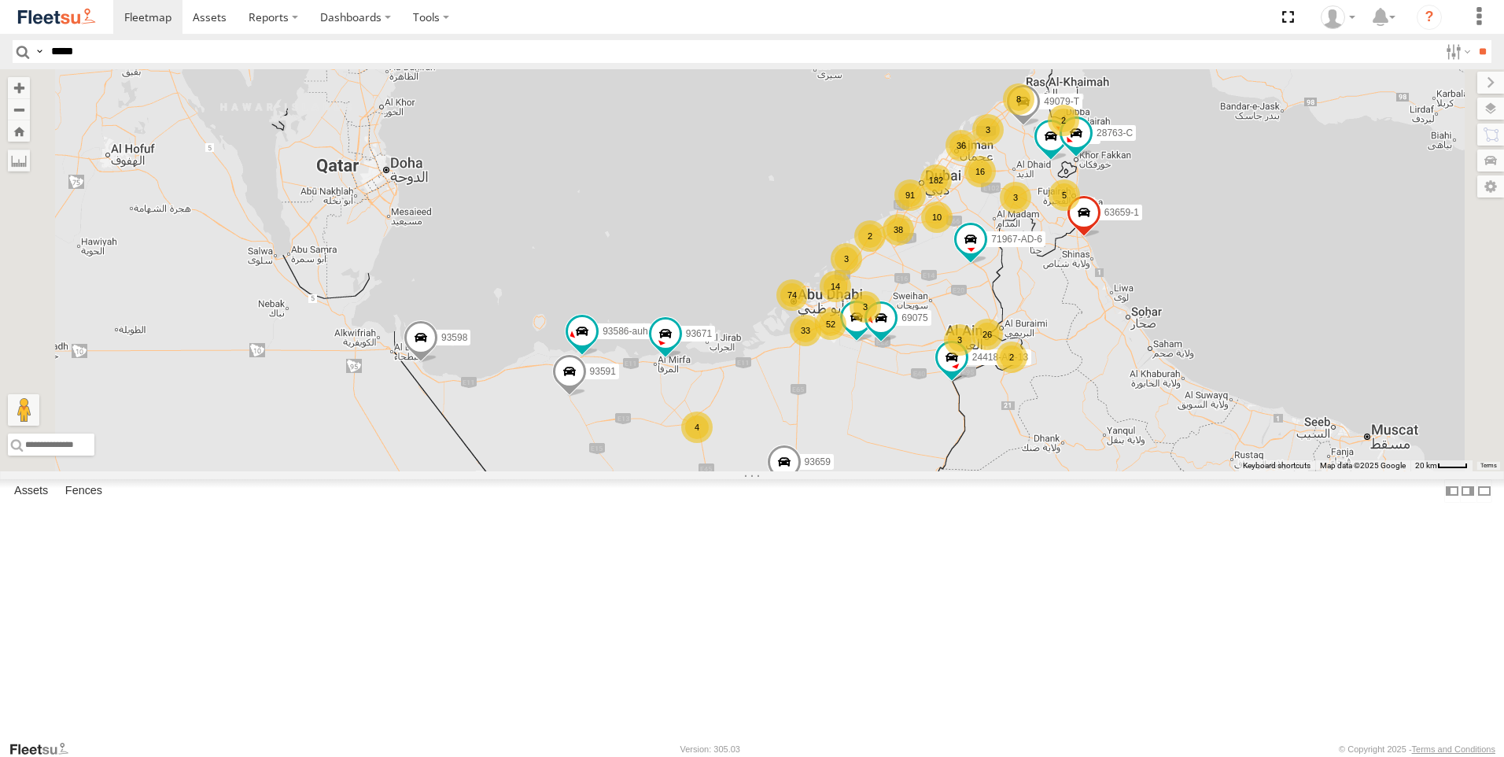
click at [90, 43] on input "*****" at bounding box center [742, 51] width 1394 height 23
type input "*****"
click at [1473, 40] on input "**" at bounding box center [1482, 51] width 18 height 23
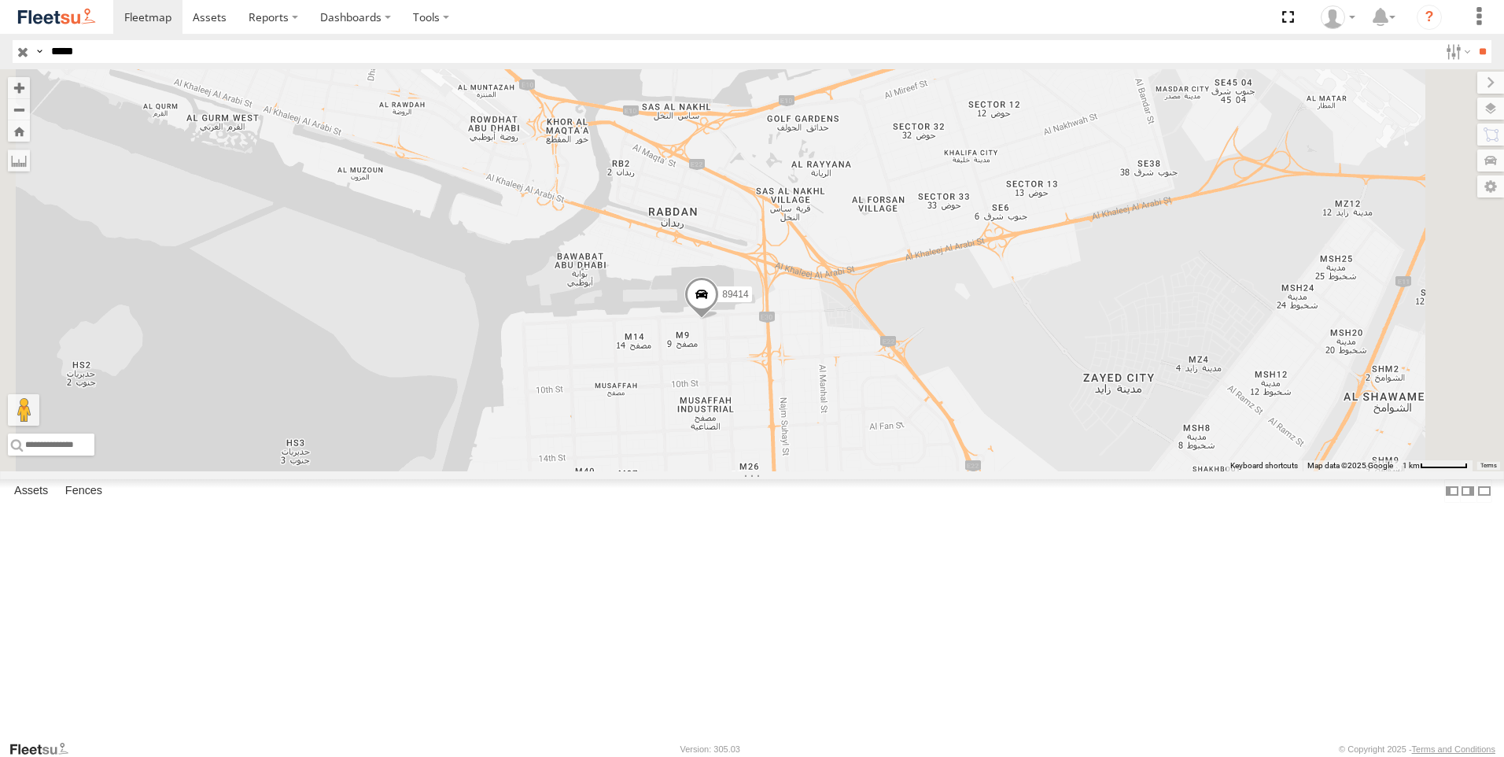
click at [22, 50] on input "button" at bounding box center [23, 51] width 20 height 23
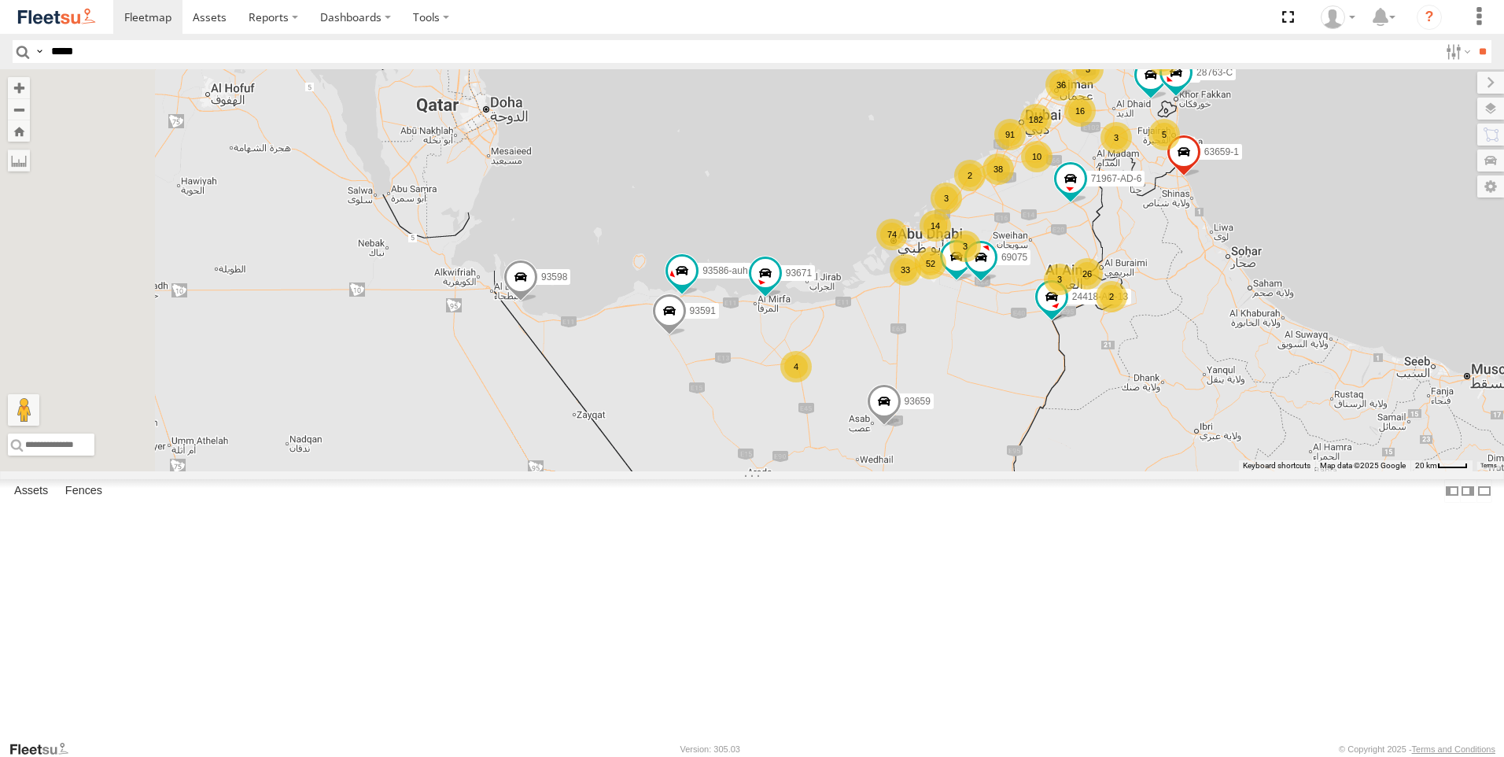
drag, startPoint x: 820, startPoint y: 635, endPoint x: 923, endPoint y: 583, distance: 114.7
click at [923, 471] on div "182 26 91 38 52 74 36 10 16 8 93598 5 63659-1 51889 4 3 14 28763-C 71967-AD-6 3…" at bounding box center [752, 270] width 1504 height 402
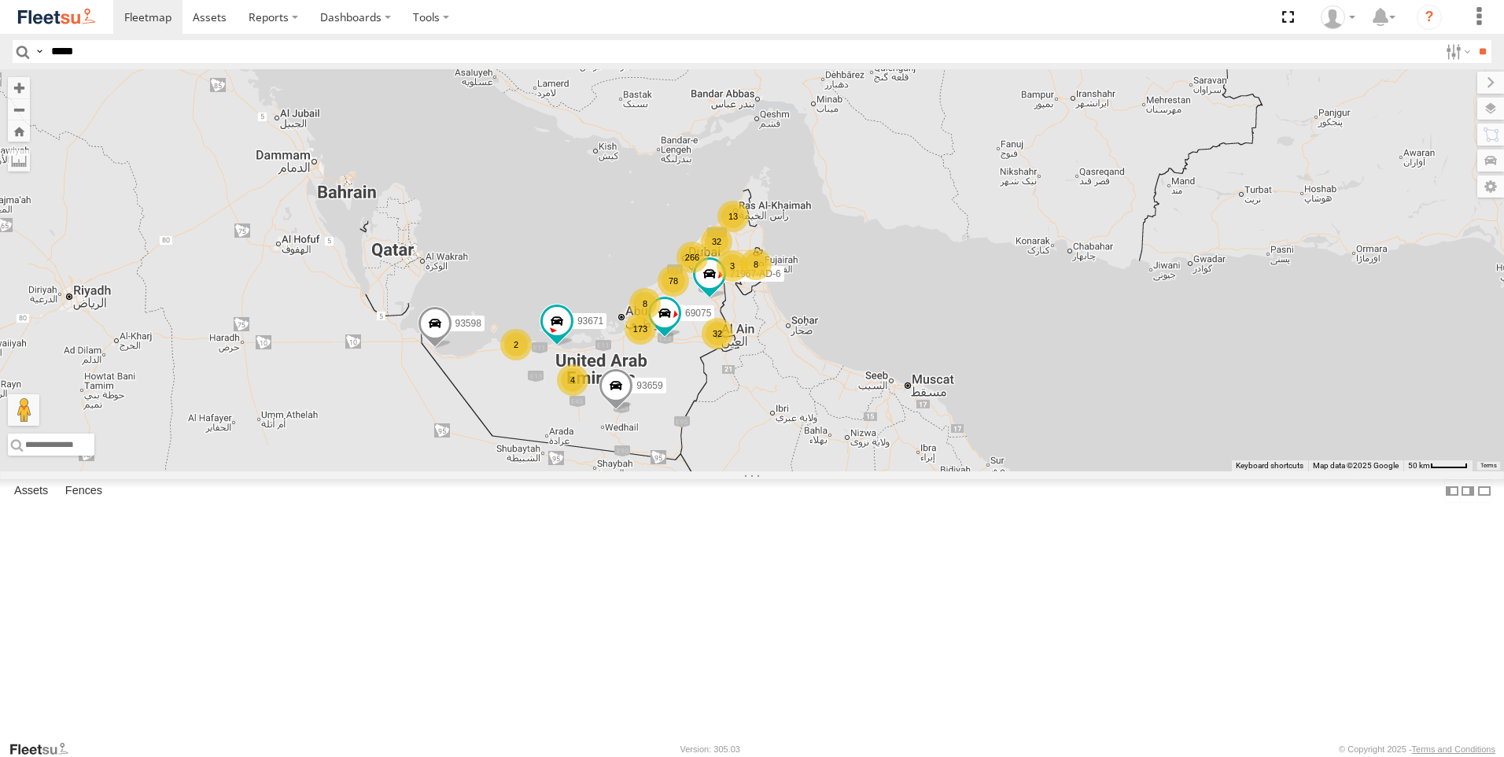
drag, startPoint x: 897, startPoint y: 588, endPoint x: 759, endPoint y: 577, distance: 138.1
click at [759, 471] on div "93598 71967-AD-6 93659 93671 69075 266 32 78 173 13 32 8 4 8 3 2" at bounding box center [752, 270] width 1504 height 402
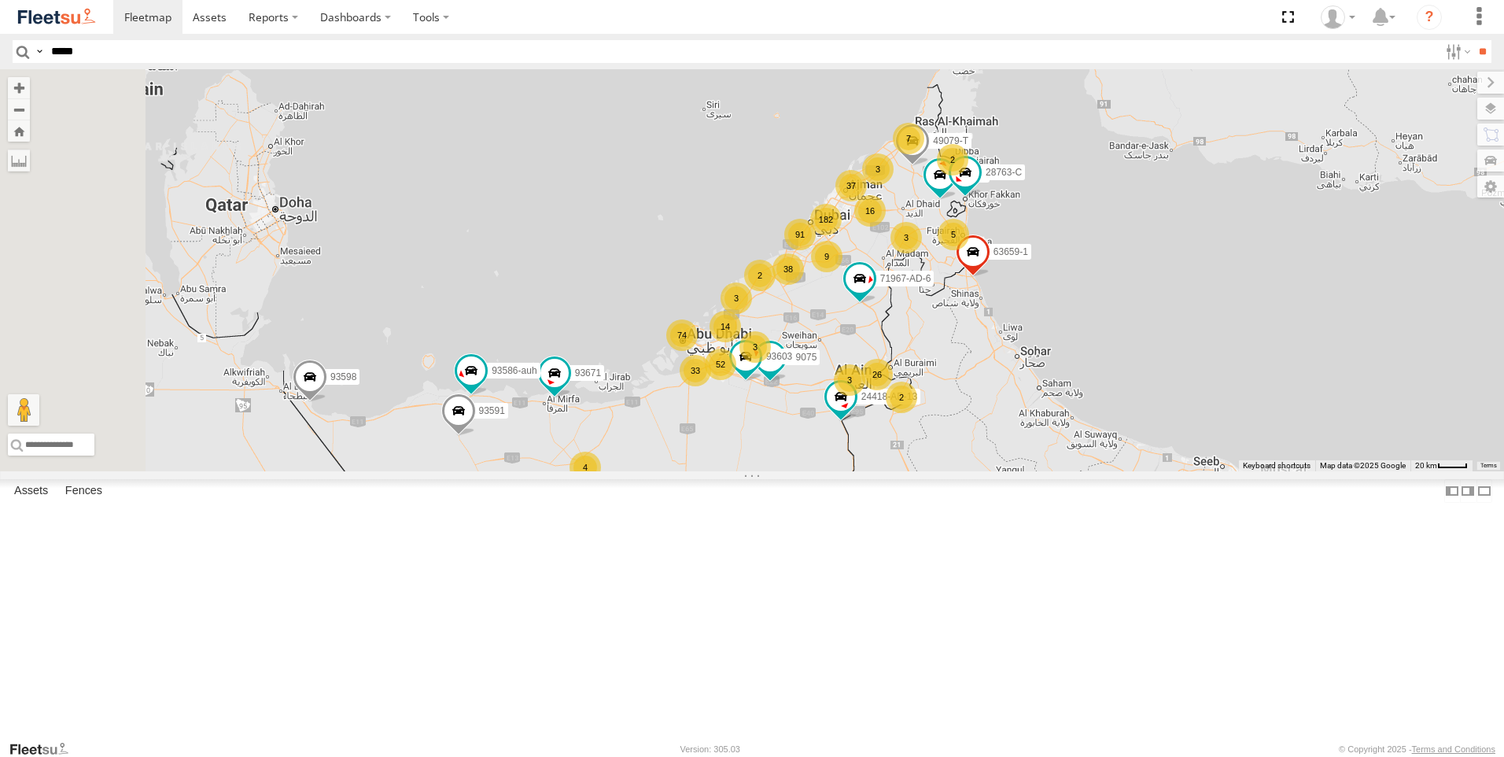
drag, startPoint x: 776, startPoint y: 477, endPoint x: 931, endPoint y: 697, distance: 269.7
click at [931, 471] on div "93598 71967-AD-6 93659 93671 69075 182 26 91 38 52 74 37 9 16 7 5 63659-1 51889…" at bounding box center [752, 270] width 1504 height 402
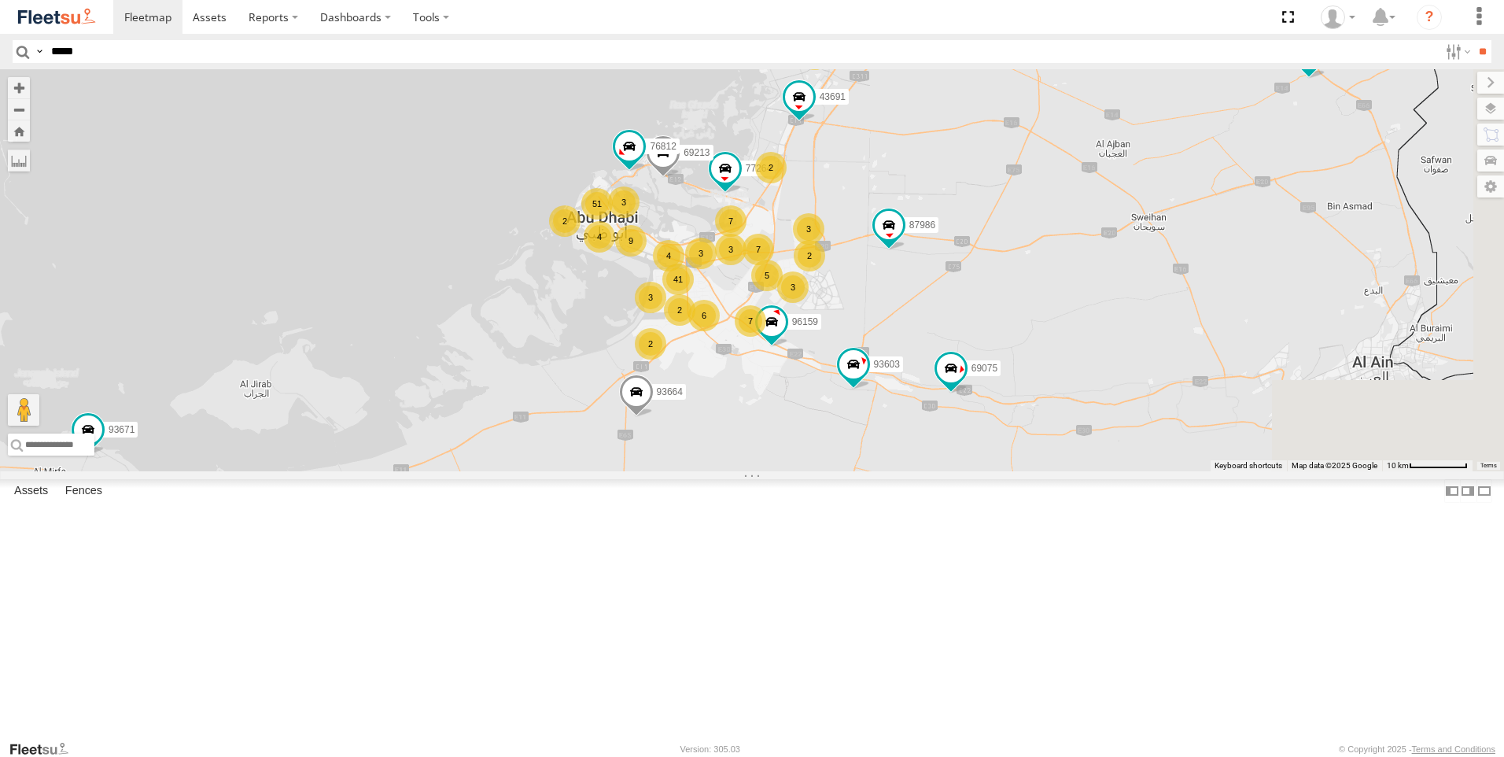
drag, startPoint x: 1030, startPoint y: 492, endPoint x: 868, endPoint y: 626, distance: 209.5
click at [868, 471] on div "93598 71967-AD-6 93659 93671 69075 63659-1 51889 28763-C 49079-T 93586-auh 9360…" at bounding box center [752, 270] width 1504 height 402
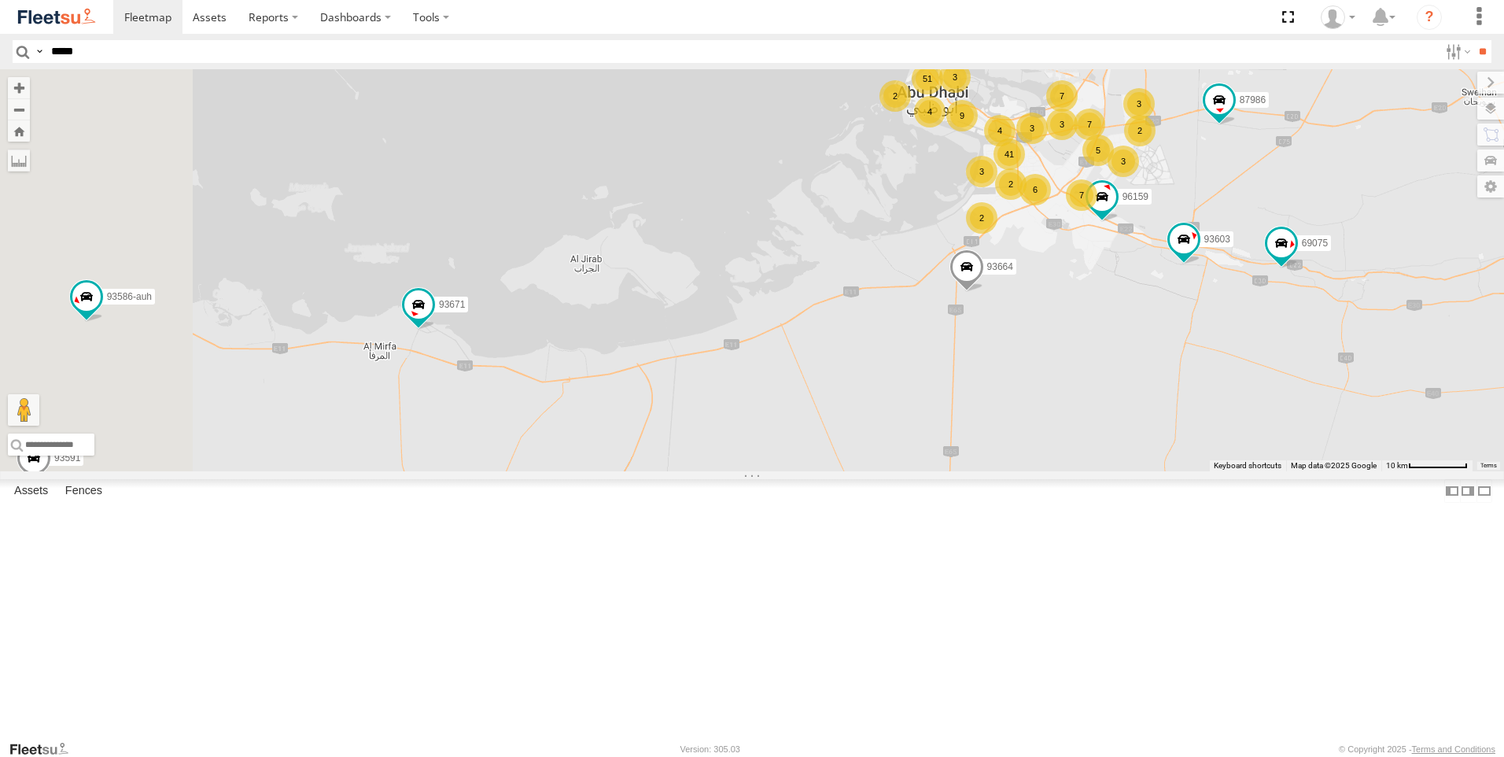
drag, startPoint x: 739, startPoint y: 601, endPoint x: 1075, endPoint y: 476, distance: 359.1
click at [1075, 471] on div "93598 71967-AD-6 93659 93671 69075 63659-1 51889 28763-C 49079-T 93586-auh 9360…" at bounding box center [752, 270] width 1504 height 402
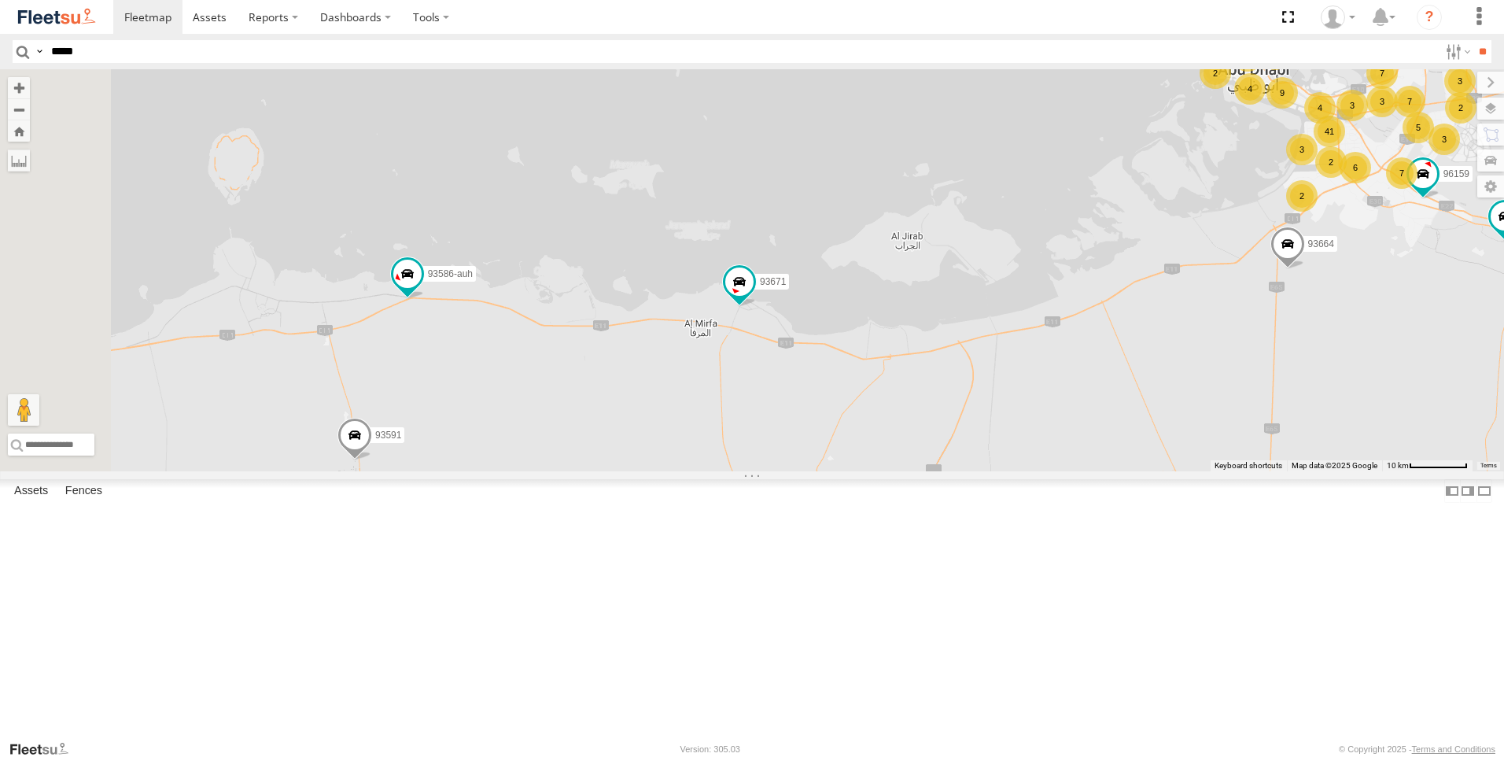
drag, startPoint x: 676, startPoint y: 519, endPoint x: 1000, endPoint y: 498, distance: 324.7
click at [1000, 471] on div "93598 71967-AD-6 93659 93671 69075 63659-1 51889 28763-C 49079-T 93586-auh 9360…" at bounding box center [752, 270] width 1504 height 402
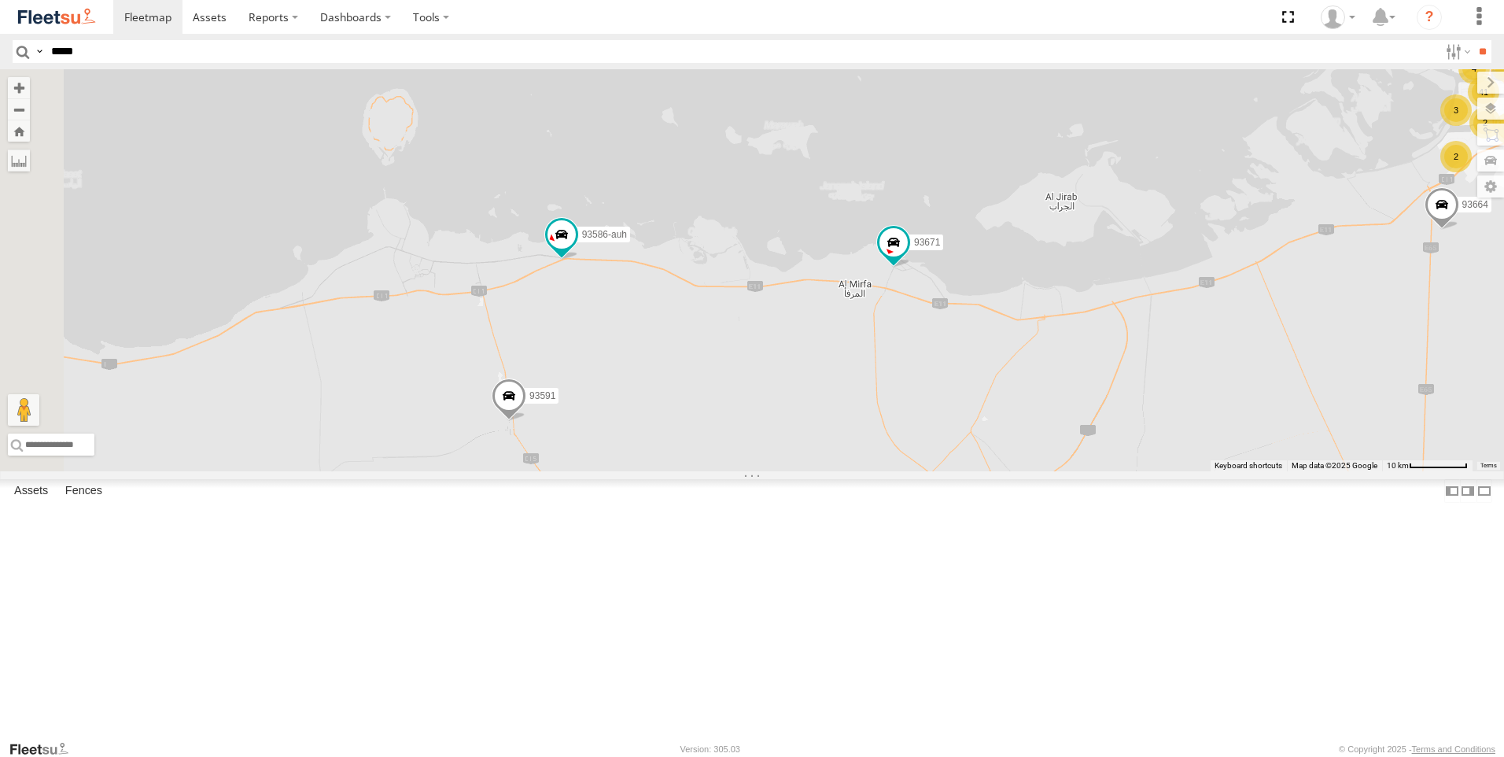
drag, startPoint x: 989, startPoint y: 495, endPoint x: 1001, endPoint y: 493, distance: 12.7
click at [1001, 471] on div "93598 71967-AD-6 93659 93671 69075 63659-1 51889 28763-C 49079-T 93586-auh 9360…" at bounding box center [752, 270] width 1504 height 402
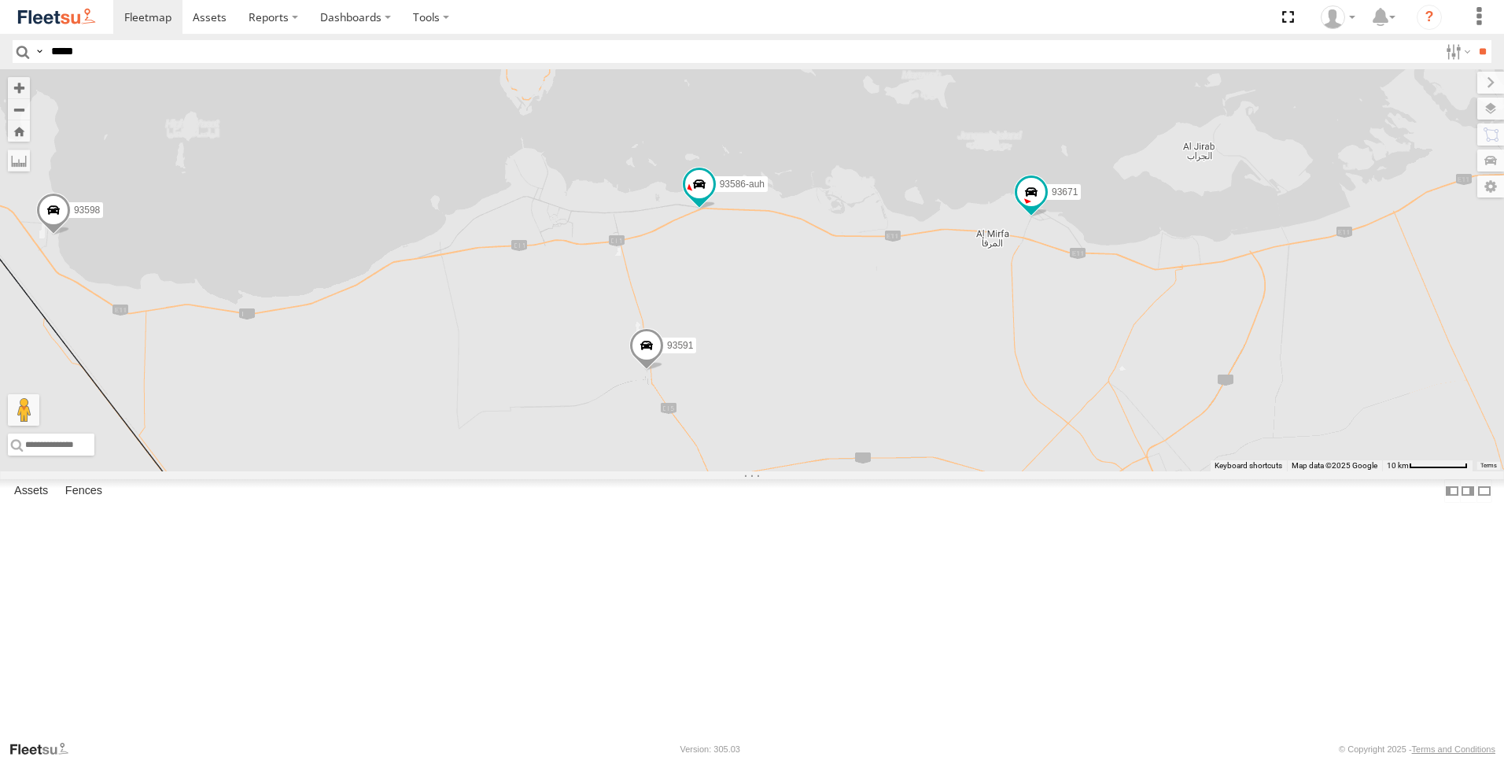
drag, startPoint x: 859, startPoint y: 543, endPoint x: 999, endPoint y: 492, distance: 149.3
click at [999, 471] on div "93598 71967-AD-6 93659 93671 69075 63659-1 51889 28763-C 49079-T 93586-auh 9360…" at bounding box center [752, 270] width 1504 height 402
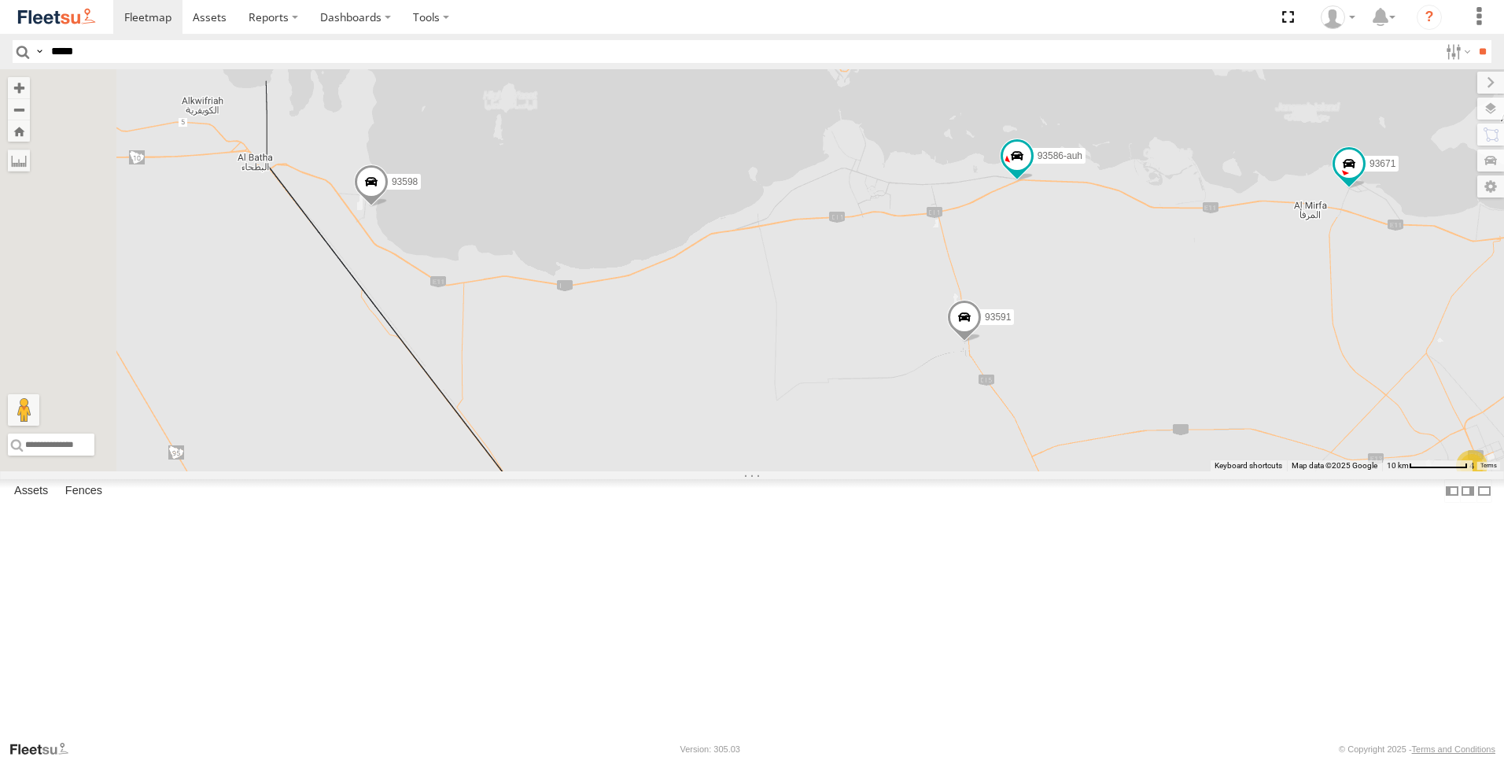
drag, startPoint x: 616, startPoint y: 499, endPoint x: 937, endPoint y: 472, distance: 322.1
click at [937, 471] on div "93598 71967-AD-6 93659 93671 69075 63659-1 51889 28763-C 49079-T 93586-auh 9360…" at bounding box center [752, 270] width 1504 height 402
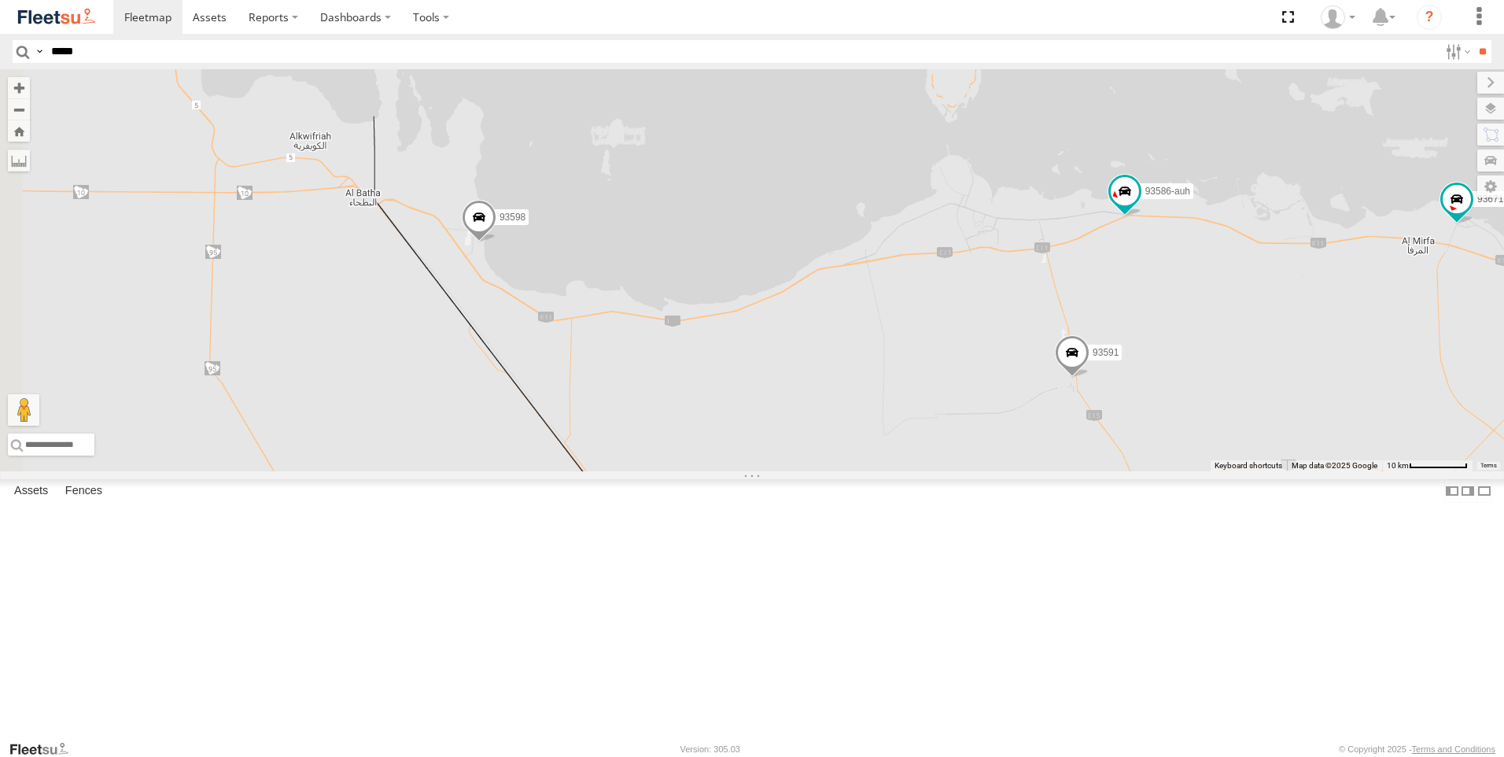
drag, startPoint x: 755, startPoint y: 477, endPoint x: 865, endPoint y: 524, distance: 119.8
click at [865, 471] on div "93598 71967-AD-6 93659 93671 69075 63659-1 51889 28763-C 49079-T 93586-auh 9360…" at bounding box center [752, 270] width 1504 height 402
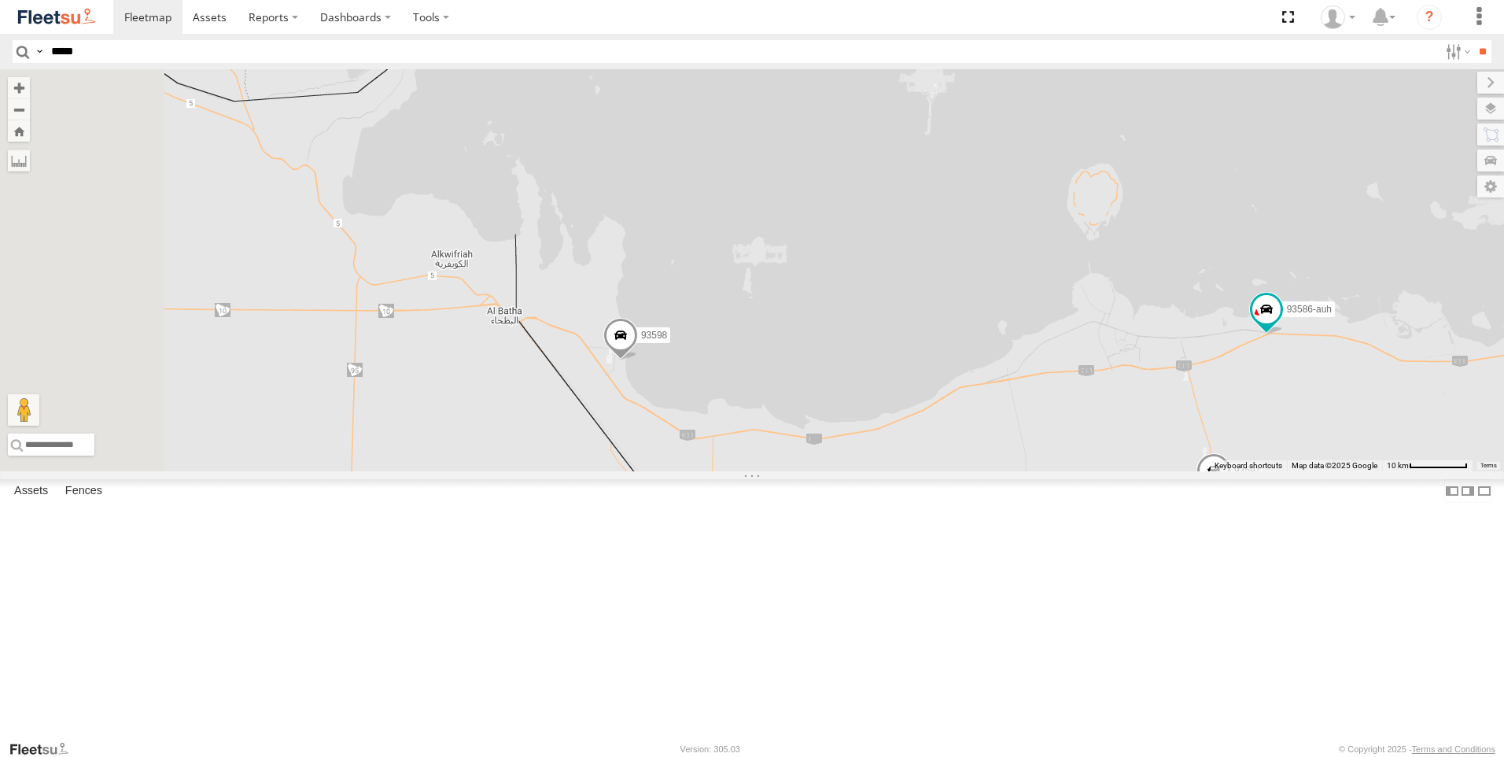
drag, startPoint x: 822, startPoint y: 550, endPoint x: 884, endPoint y: 585, distance: 71.5
click at [884, 471] on div "93598 71967-AD-6 93659 93671 69075 63659-1 51889 28763-C 49079-T 93586-auh 9360…" at bounding box center [752, 270] width 1504 height 402
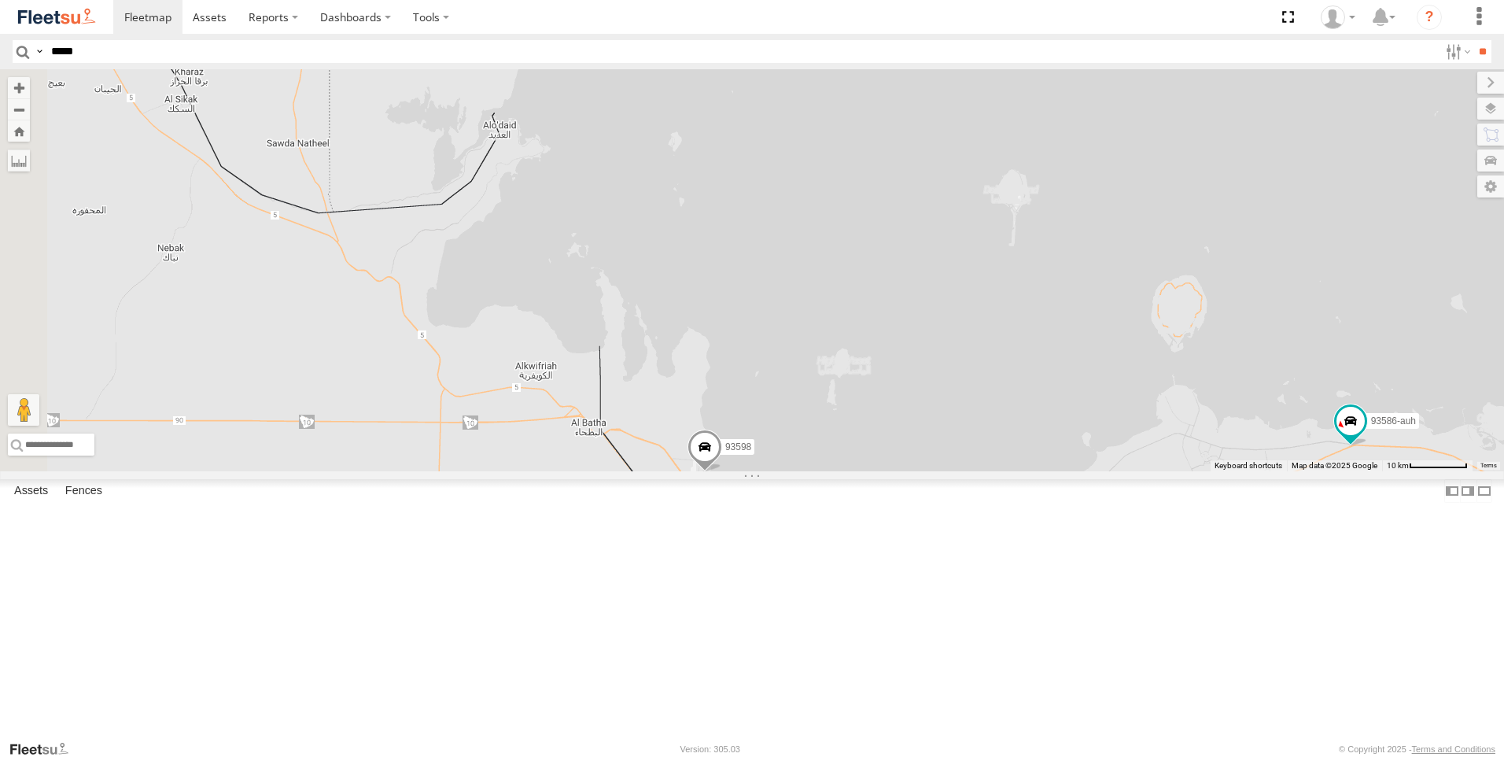
drag, startPoint x: 675, startPoint y: 509, endPoint x: 759, endPoint y: 625, distance: 143.0
click at [759, 471] on div "93598 71967-AD-6 93659 93671 69075 63659-1 51889 28763-C 49079-T 93586-auh 9360…" at bounding box center [752, 270] width 1504 height 402
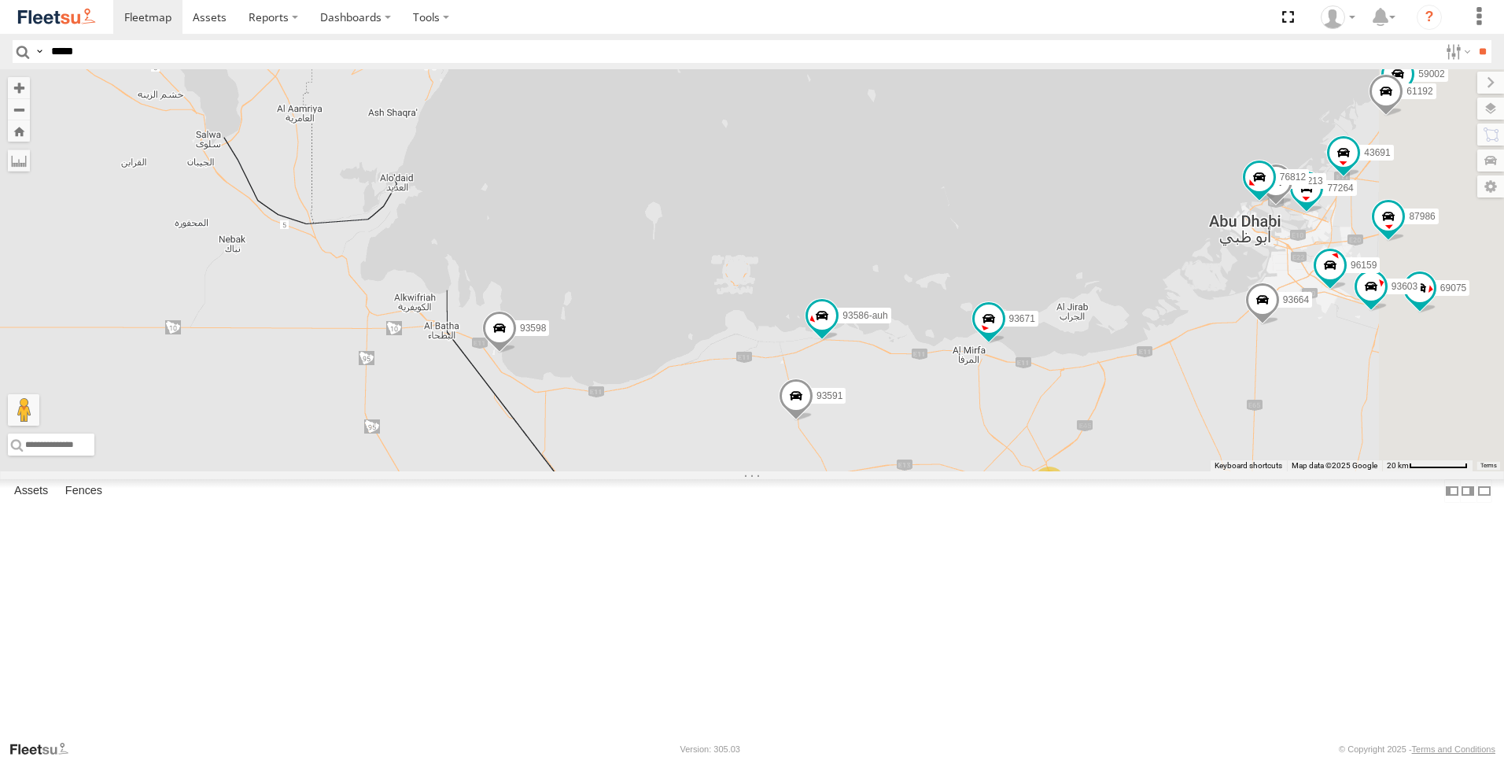
drag, startPoint x: 984, startPoint y: 642, endPoint x: 838, endPoint y: 521, distance: 189.9
click at [838, 471] on div "93598 71967-AD-6 93659 93671 69075 63659-1 51889 28763-C 49079-T 93586-auh 9360…" at bounding box center [752, 270] width 1504 height 402
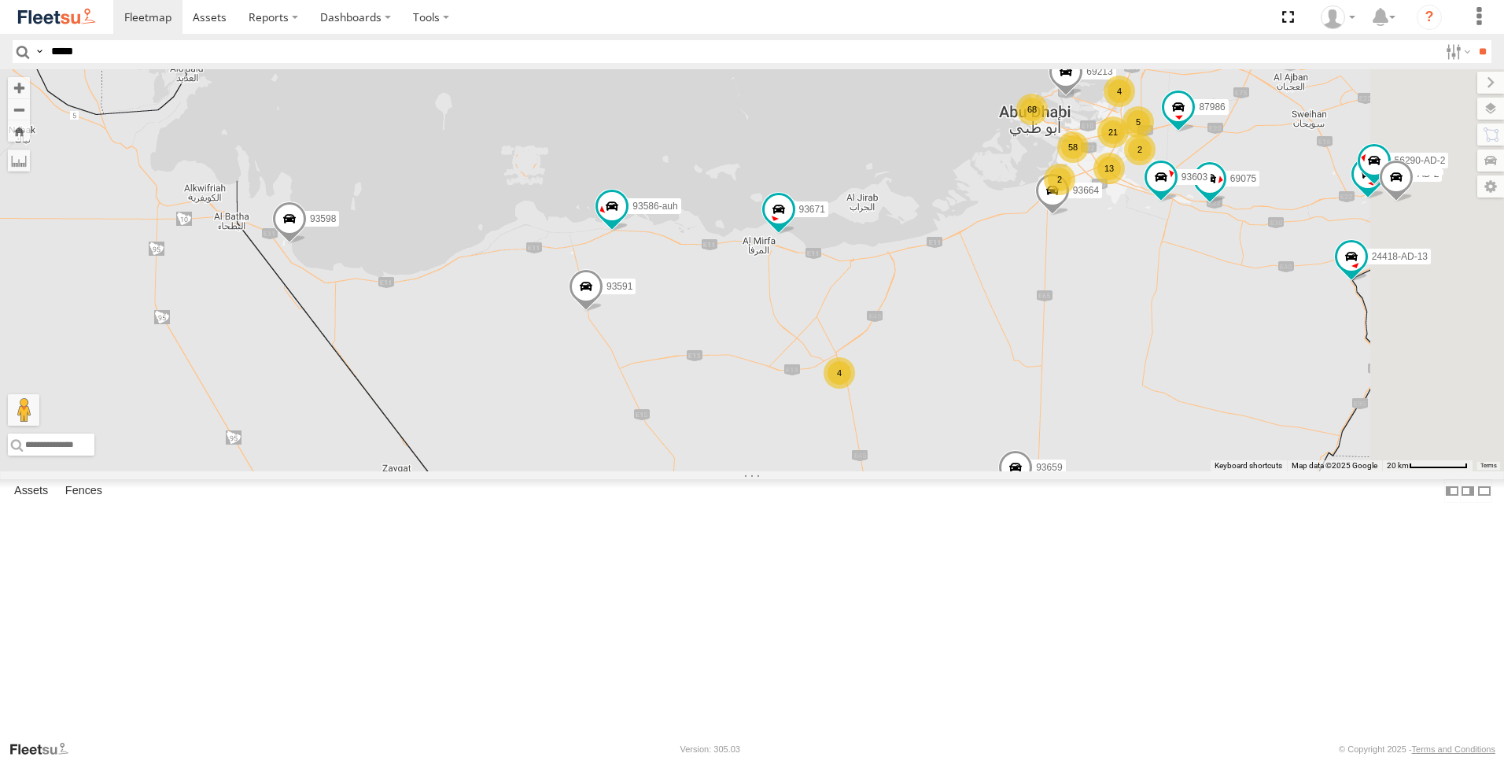
drag, startPoint x: 982, startPoint y: 598, endPoint x: 792, endPoint y: 501, distance: 213.5
click at [792, 471] on div "93598 71967-AD-6 93659 93671 69075 63659-1 51889 28763-C 49079-T 93586-auh 9360…" at bounding box center [752, 270] width 1504 height 402
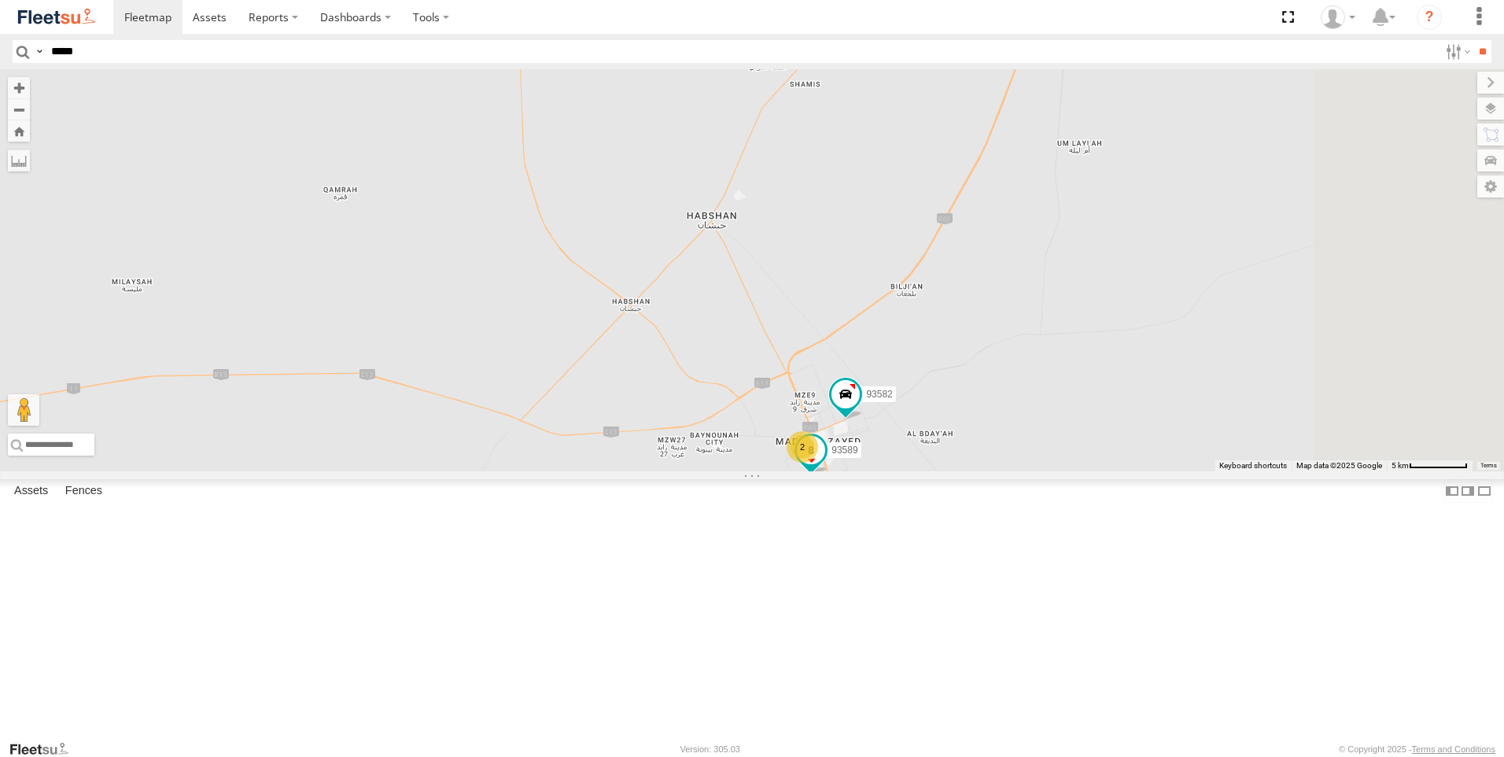
drag, startPoint x: 1168, startPoint y: 477, endPoint x: 1015, endPoint y: 600, distance: 196.4
click at [828, 474] on span at bounding box center [811, 453] width 35 height 42
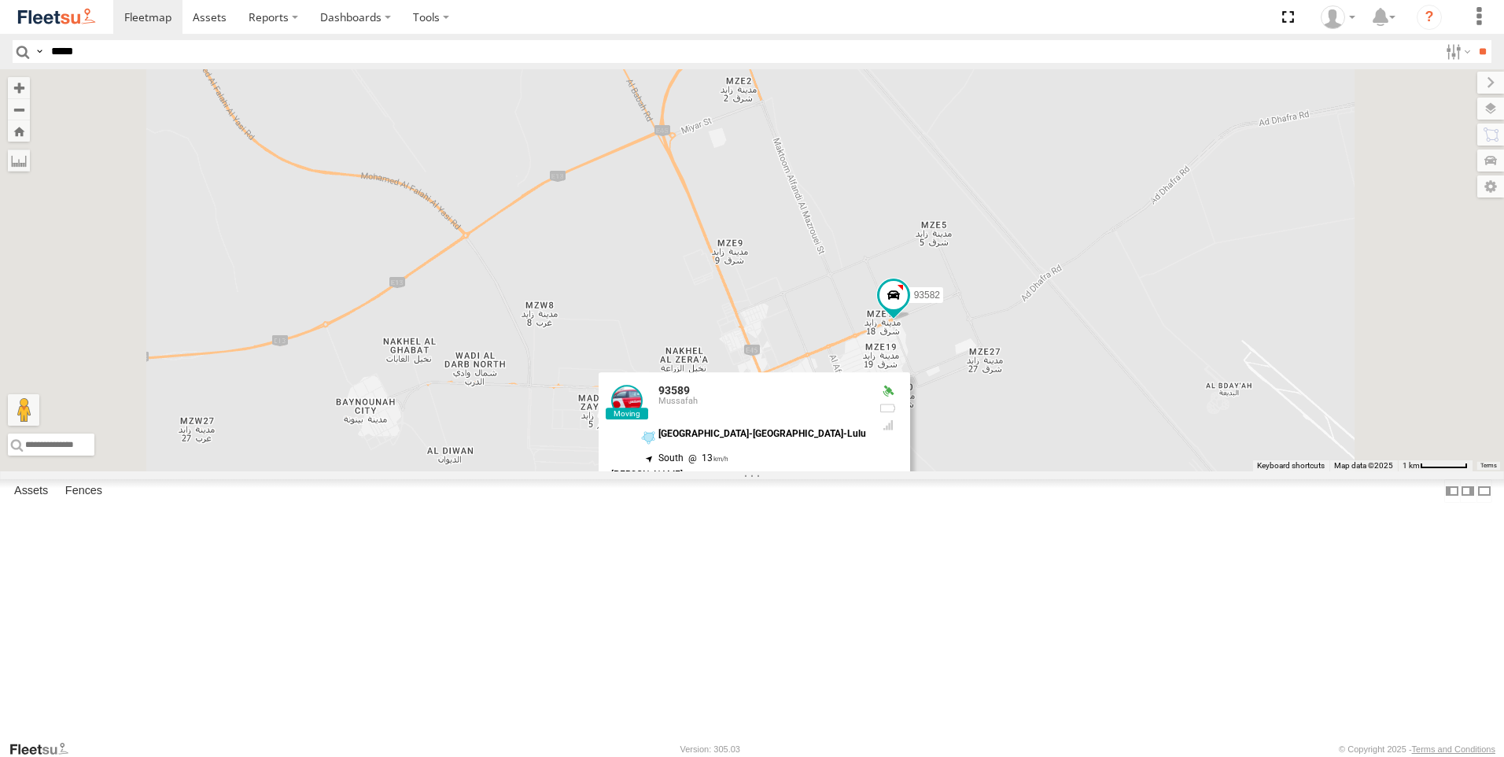
click at [659, 471] on div "93598 71967-AD-6 93659 93671 69075 63659-1 51889 28763-C 49079-T 93586-auh 9360…" at bounding box center [752, 270] width 1504 height 402
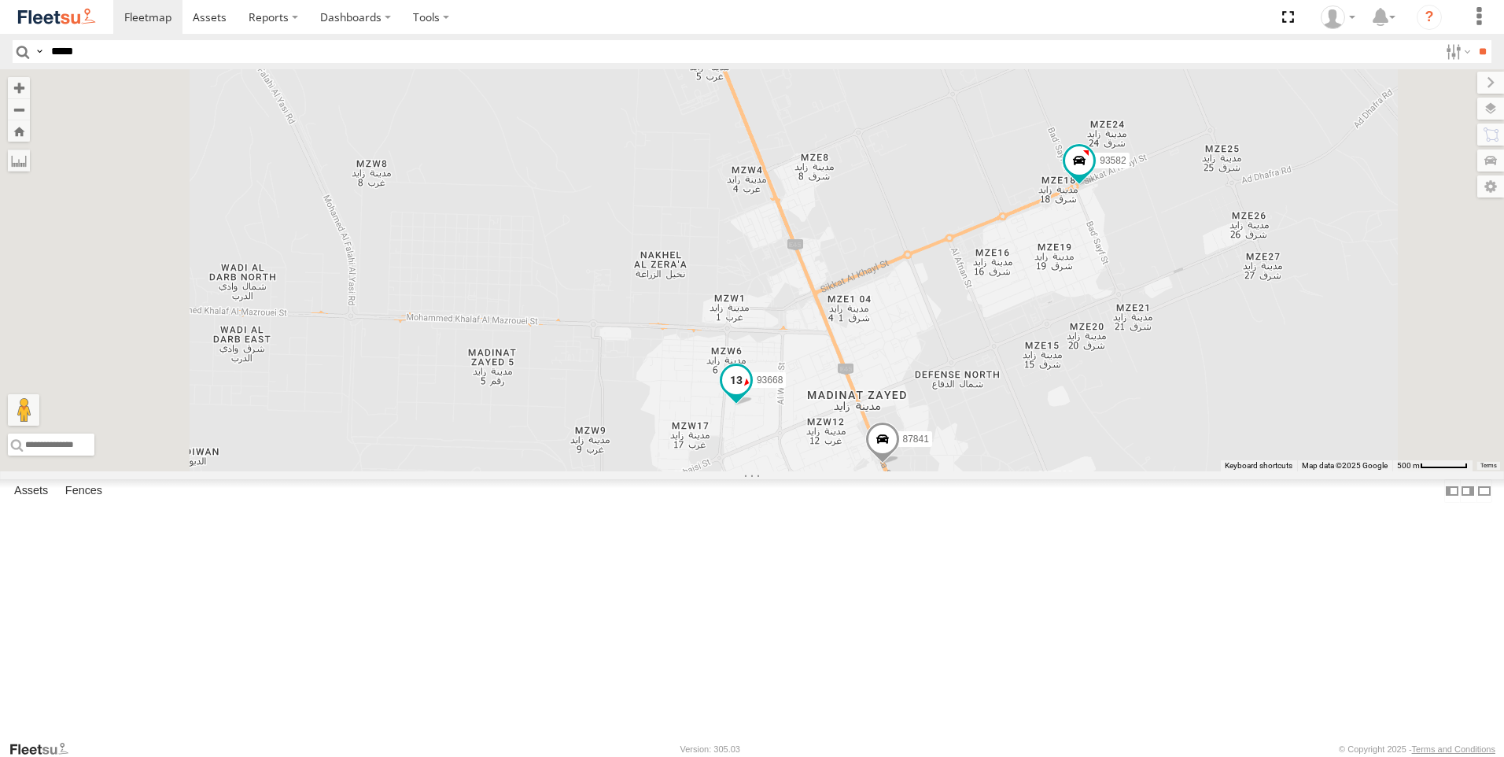
click at [750, 394] on span at bounding box center [736, 380] width 28 height 28
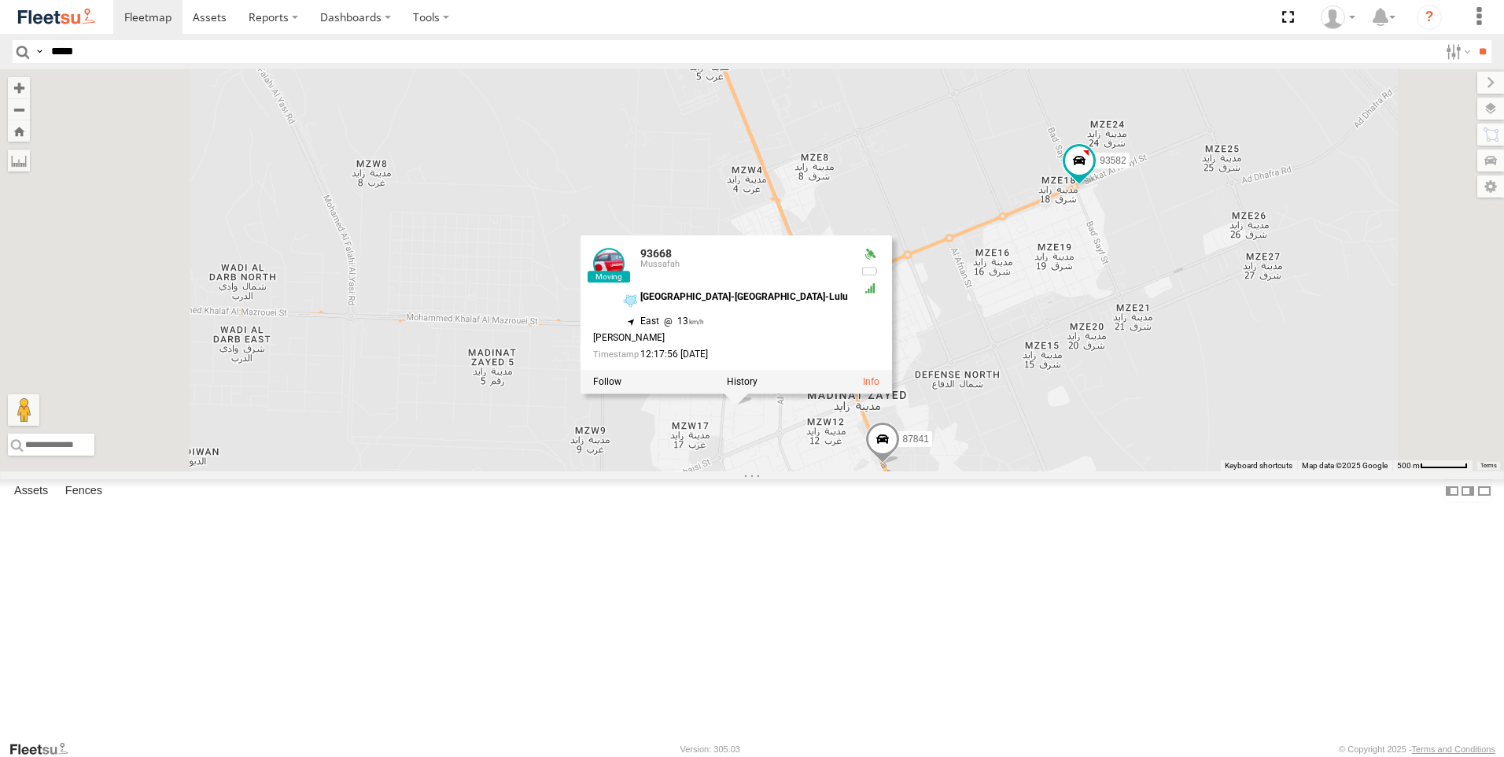
click at [900, 464] on span at bounding box center [882, 443] width 35 height 42
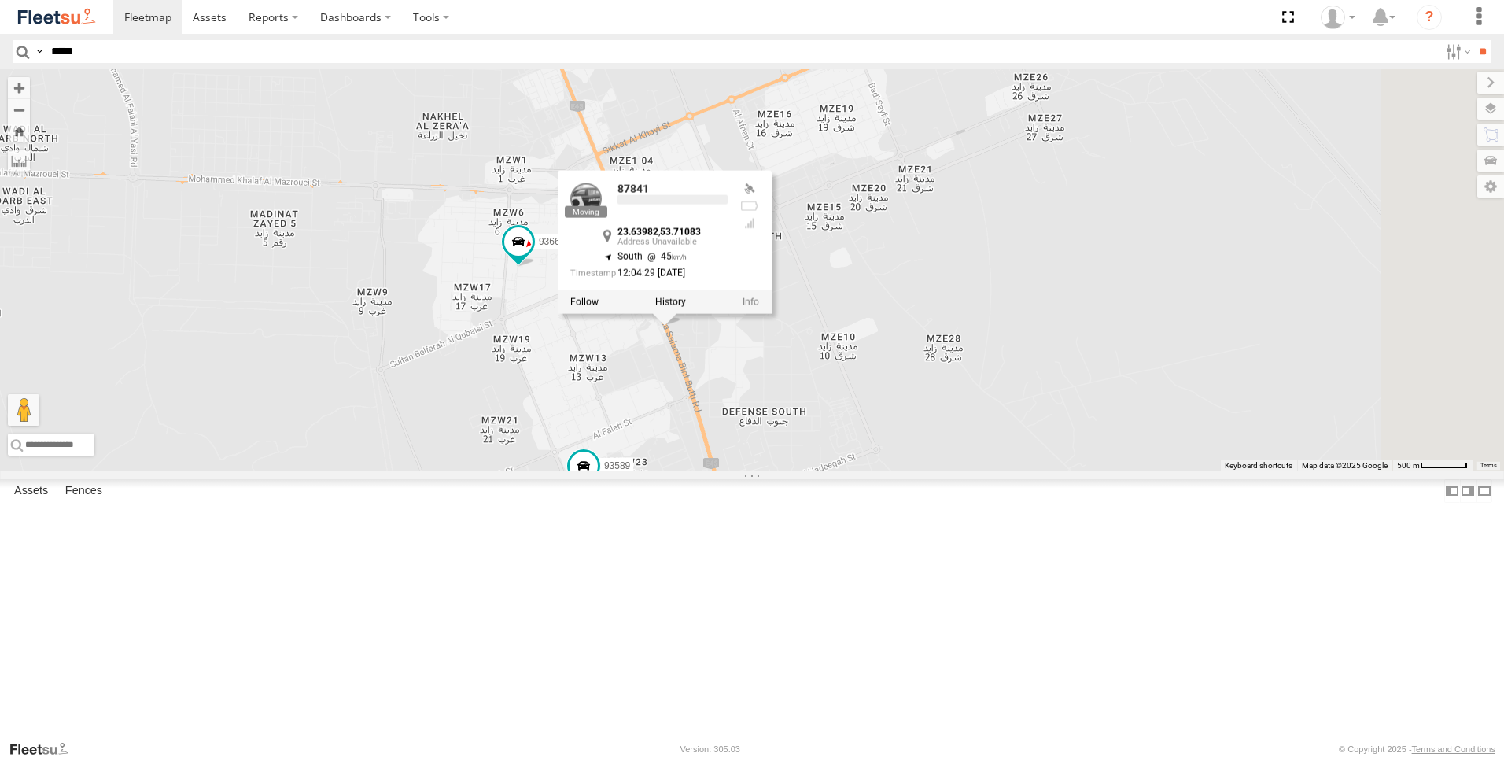
drag, startPoint x: 953, startPoint y: 642, endPoint x: 730, endPoint y: 494, distance: 267.9
click at [730, 471] on div "93598 71967-AD-6 93659 93671 69075 63659-1 51889 28763-C 49079-T 93586-auh 9360…" at bounding box center [752, 270] width 1504 height 402
